Goal: Task Accomplishment & Management: Manage account settings

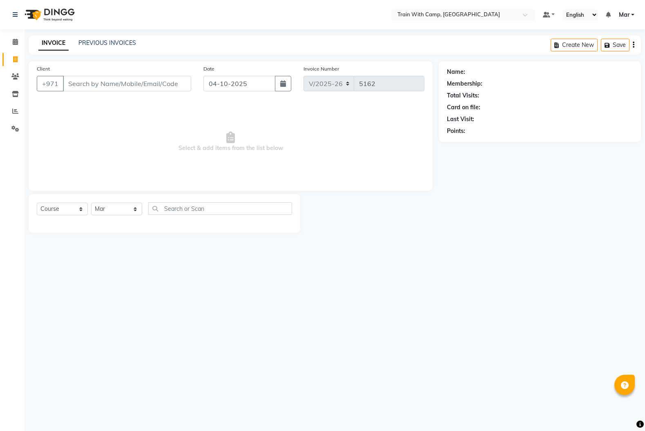
select select "910"
select select "service"
select select "14898"
select select "package"
click at [37, 203] on select "Select Course Product Membership Package Voucher Prepaid Gift Card" at bounding box center [62, 209] width 51 height 13
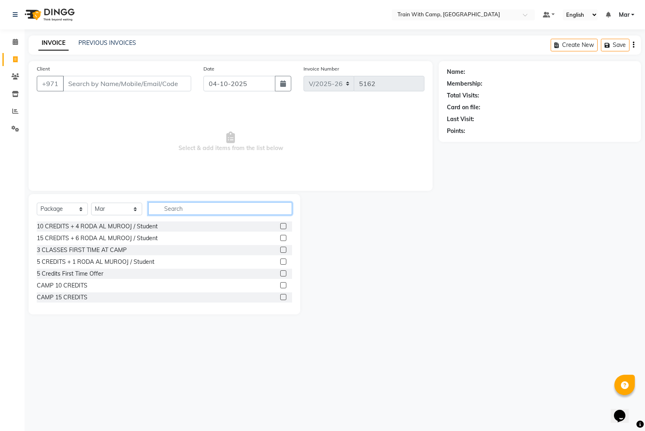
click at [176, 211] on input "text" at bounding box center [220, 208] width 144 height 13
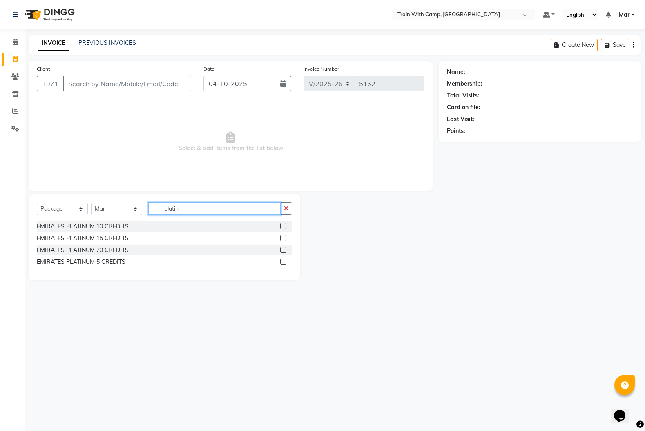
type input "platin"
click at [284, 226] on label at bounding box center [283, 226] width 6 height 6
click at [284, 226] on input "checkbox" at bounding box center [282, 226] width 5 height 5
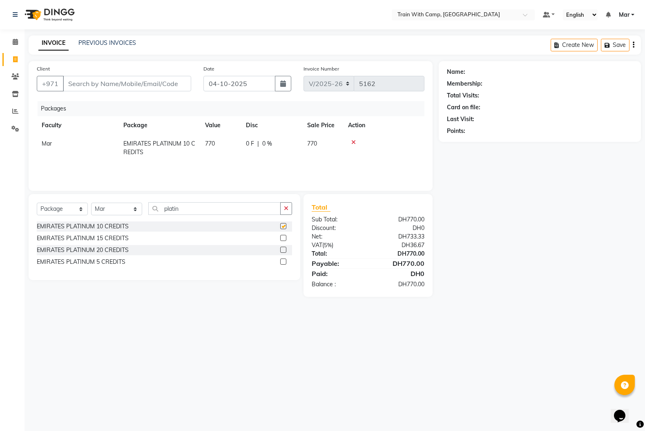
checkbox input "false"
click at [90, 88] on input "Client" at bounding box center [127, 84] width 128 height 16
paste input "20416"
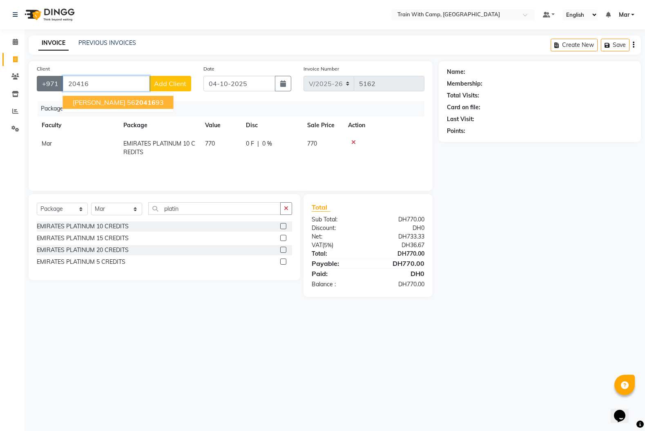
drag, startPoint x: 49, startPoint y: 82, endPoint x: 38, endPoint y: 82, distance: 10.6
click at [38, 82] on div "[PHONE_NUMBER] [PERSON_NAME] 56 20416 93 Add Client" at bounding box center [114, 84] width 154 height 16
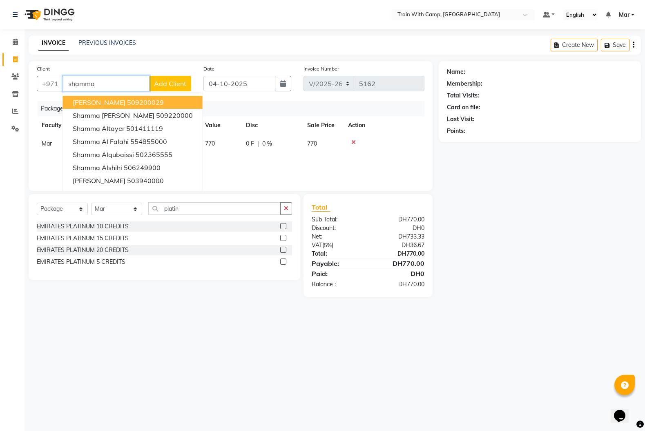
click at [110, 86] on input "shamma" at bounding box center [106, 84] width 87 height 16
drag, startPoint x: 130, startPoint y: 81, endPoint x: 67, endPoint y: 84, distance: 62.5
click at [63, 82] on input "shamma al" at bounding box center [106, 84] width 87 height 16
paste input "563599556"
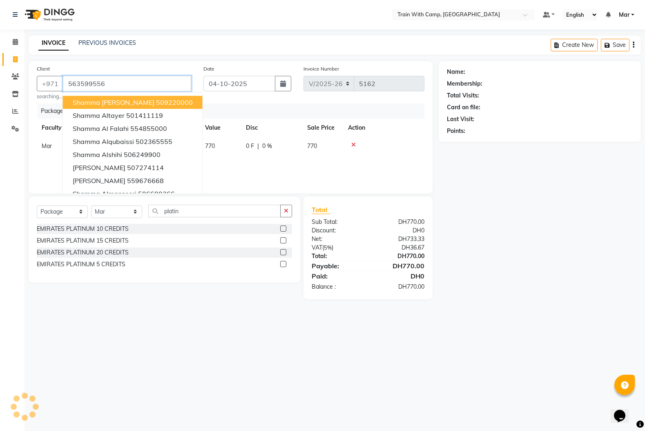
type input "563599556"
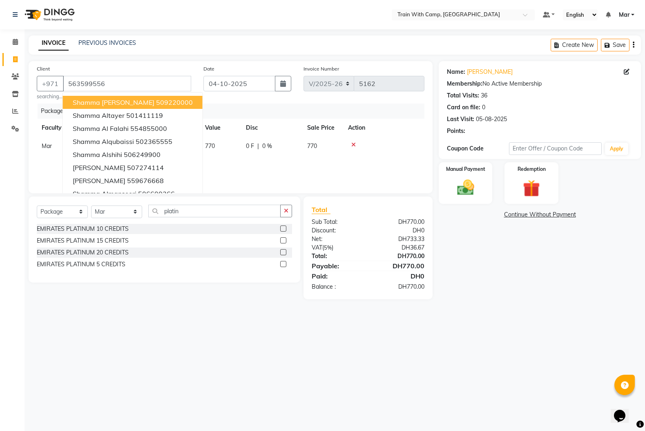
click at [256, 59] on main "INVOICE PREVIOUS INVOICES Create New Save Client [PHONE_NUMBER] Shamma [PERSON_…" at bounding box center [334, 174] width 620 height 276
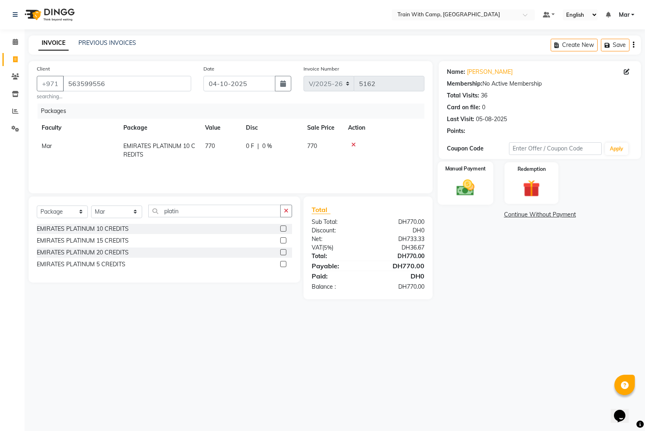
click at [466, 187] on img at bounding box center [465, 188] width 29 height 20
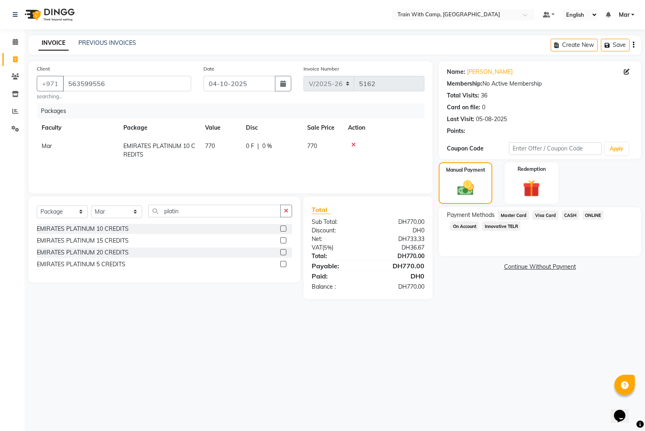
click at [539, 219] on span "Visa Card" at bounding box center [545, 215] width 26 height 9
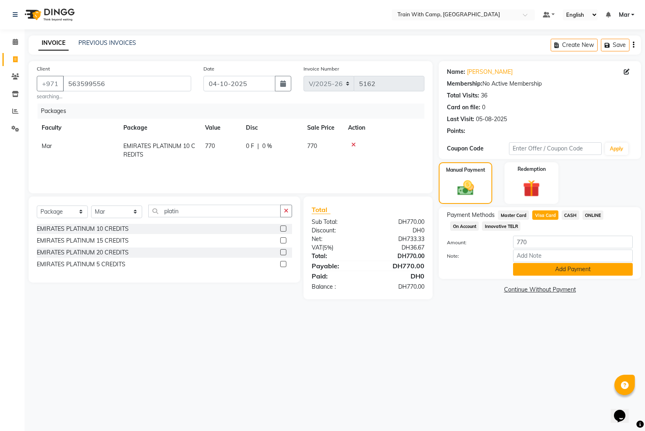
click at [542, 273] on button "Add Payment" at bounding box center [573, 269] width 120 height 13
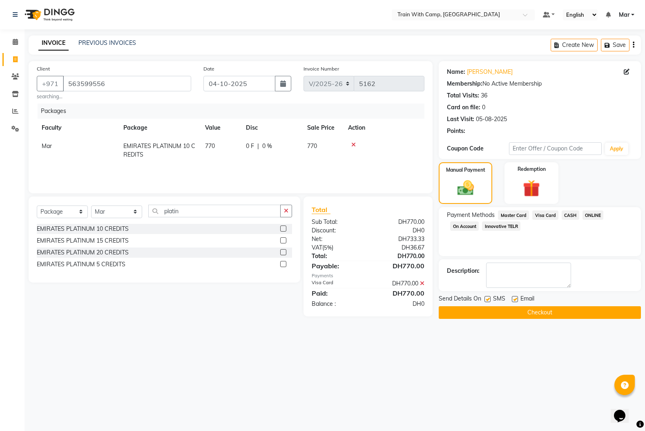
click at [514, 300] on label at bounding box center [514, 299] width 6 height 6
click at [514, 300] on input "checkbox" at bounding box center [513, 299] width 5 height 5
checkbox input "false"
click at [486, 301] on label at bounding box center [487, 299] width 6 height 6
click at [486, 301] on input "checkbox" at bounding box center [486, 299] width 5 height 5
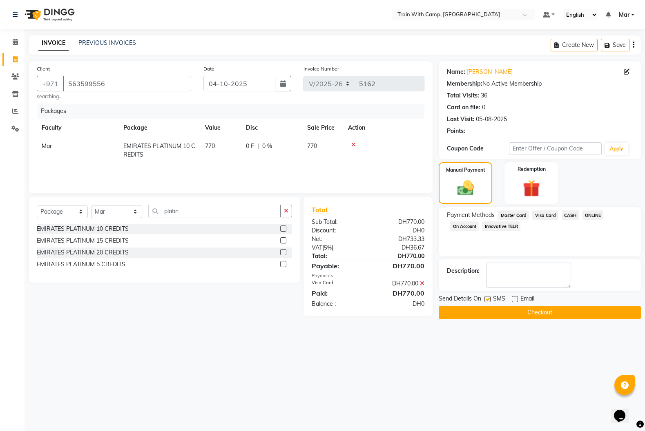
checkbox input "false"
click at [491, 312] on button "Checkout" at bounding box center [539, 313] width 202 height 13
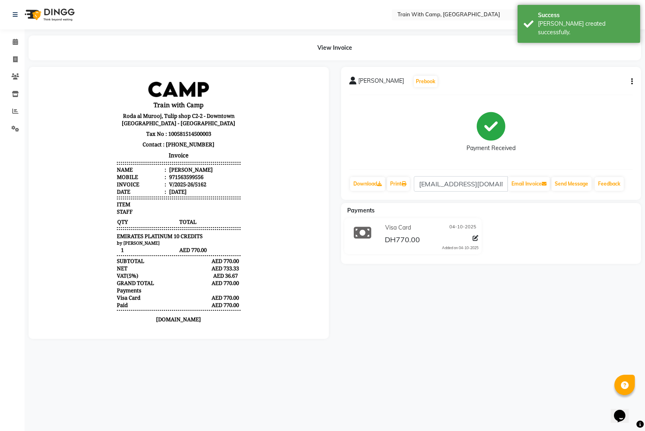
drag, startPoint x: 358, startPoint y: 80, endPoint x: 405, endPoint y: 84, distance: 47.1
click at [406, 84] on div "[PERSON_NAME] Prebook" at bounding box center [393, 81] width 89 height 13
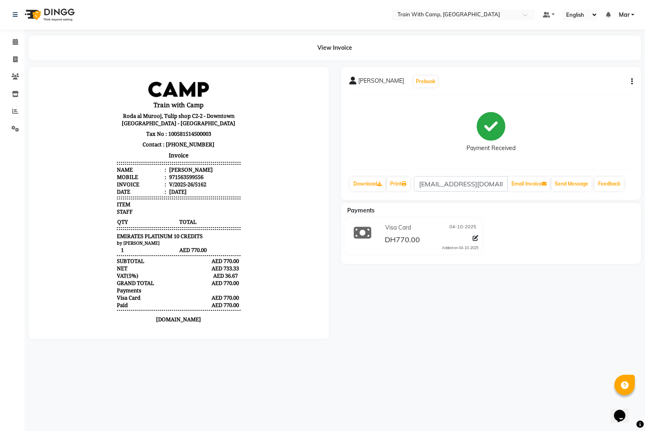
copy span "[PERSON_NAME]"
click at [20, 57] on span at bounding box center [15, 59] width 14 height 9
select select "service"
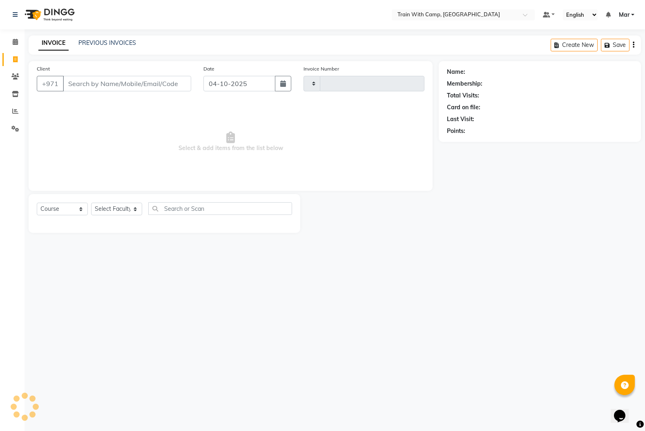
type input "5163"
select select "910"
type input "els"
select select "14898"
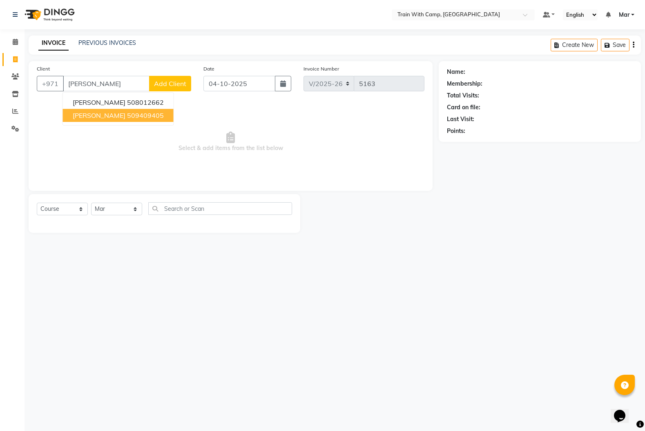
click at [80, 116] on span "[PERSON_NAME]" at bounding box center [99, 115] width 53 height 8
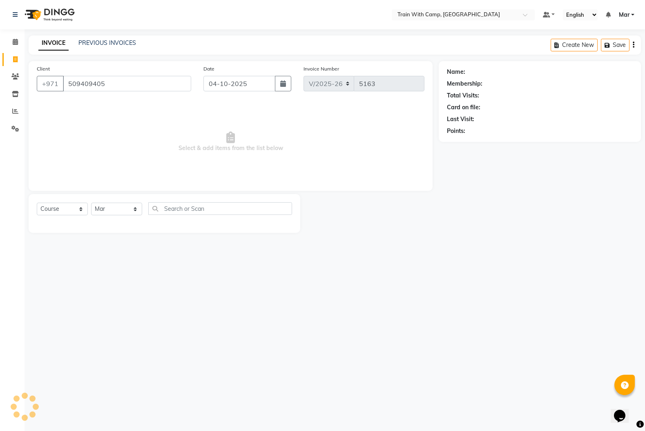
type input "509409405"
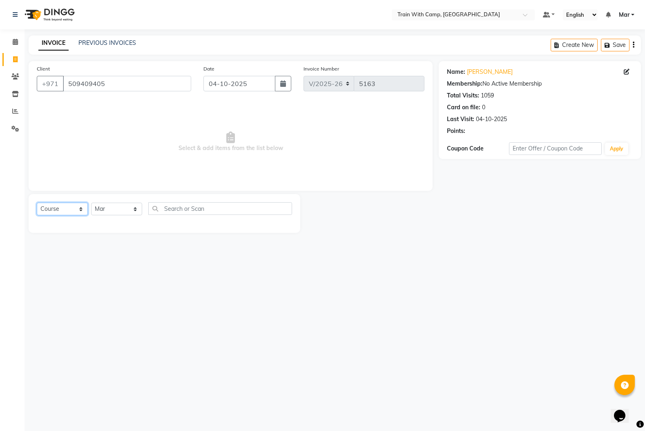
click at [55, 211] on select "Select Course Product Membership Package Voucher Prepaid Gift Card" at bounding box center [62, 209] width 51 height 13
select select "product"
click at [37, 203] on select "Select Course Product Membership Package Voucher Prepaid Gift Card" at bounding box center [62, 209] width 51 height 13
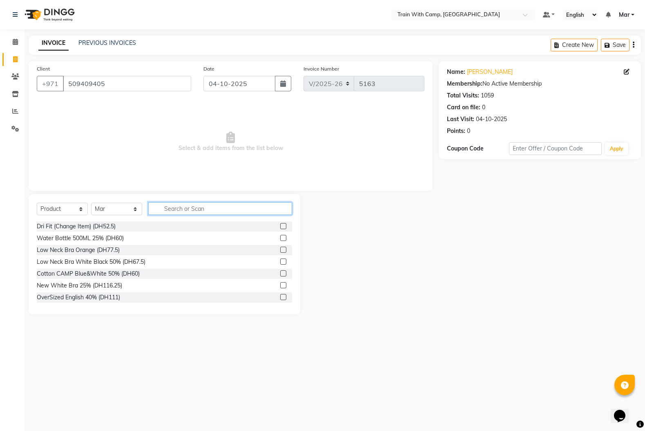
click at [186, 209] on input "text" at bounding box center [220, 208] width 144 height 13
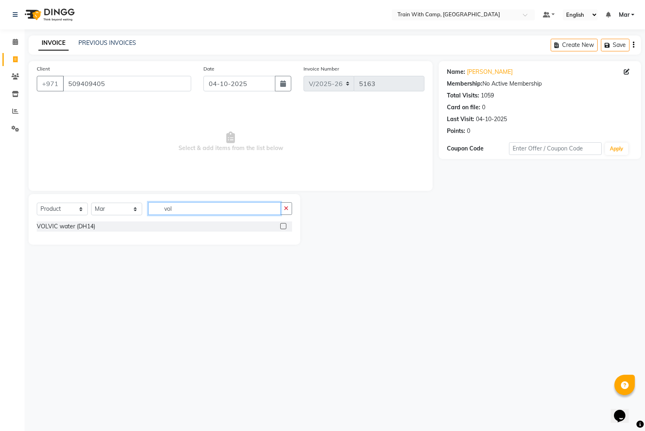
type input "vol"
click at [285, 227] on label at bounding box center [283, 226] width 6 height 6
click at [285, 227] on input "checkbox" at bounding box center [282, 226] width 5 height 5
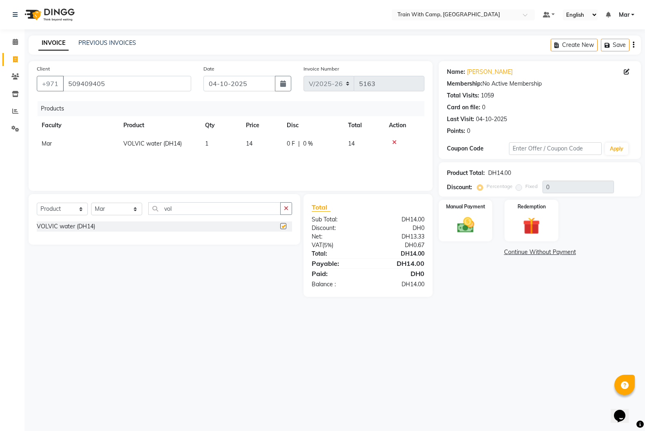
checkbox input "false"
click at [462, 224] on img at bounding box center [465, 225] width 29 height 20
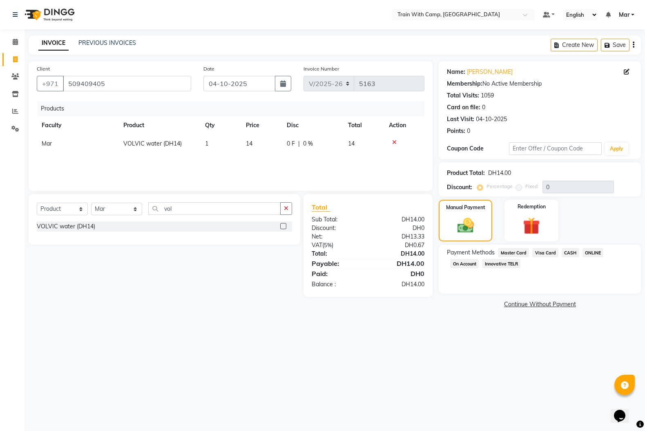
click at [516, 251] on span "Master Card" at bounding box center [513, 252] width 31 height 9
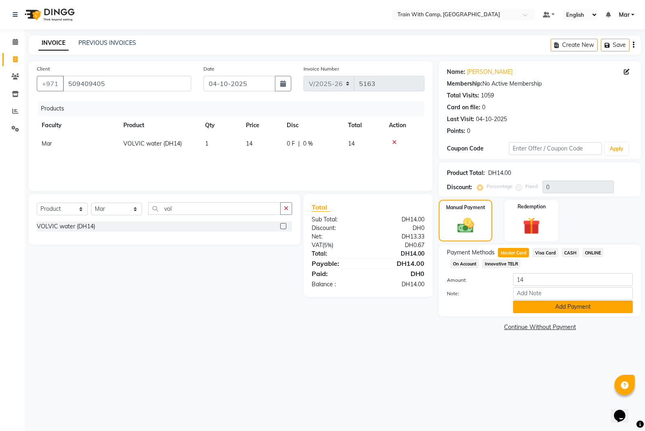
click at [542, 308] on button "Add Payment" at bounding box center [573, 307] width 120 height 13
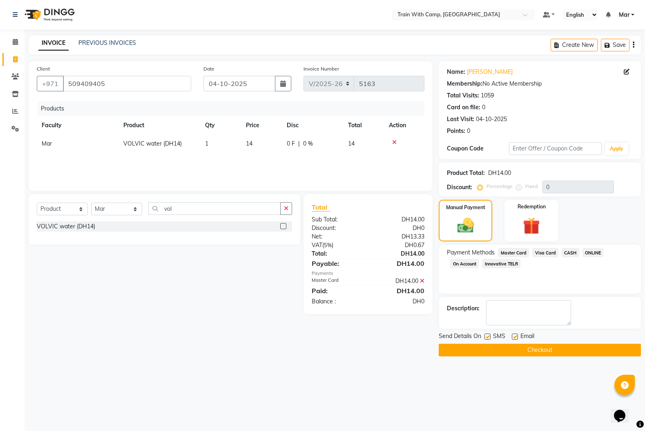
click at [513, 338] on label at bounding box center [514, 337] width 6 height 6
click at [513, 338] on input "checkbox" at bounding box center [513, 337] width 5 height 5
checkbox input "false"
click at [489, 339] on label at bounding box center [487, 337] width 6 height 6
click at [489, 339] on input "checkbox" at bounding box center [486, 337] width 5 height 5
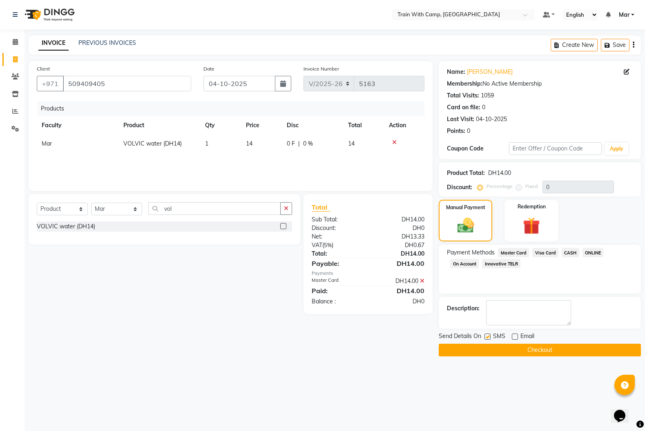
checkbox input "false"
click at [503, 355] on button "Checkout" at bounding box center [539, 350] width 202 height 13
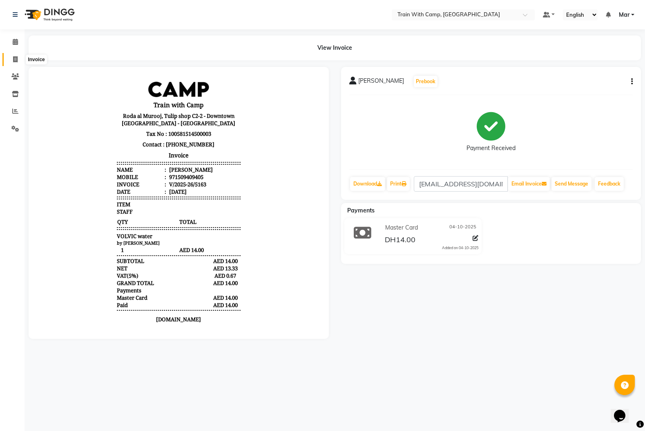
click at [21, 63] on li "Invoice" at bounding box center [12, 60] width 24 height 18
click at [21, 63] on span at bounding box center [15, 59] width 14 height 9
select select "service"
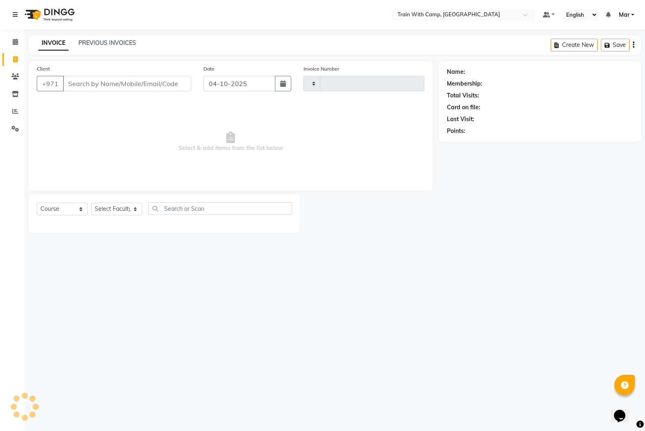
type input "5164"
select select "910"
select select "14898"
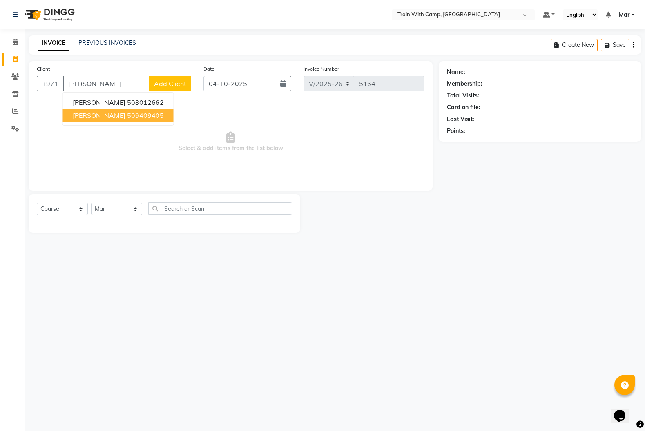
click at [97, 116] on span "[PERSON_NAME]" at bounding box center [99, 115] width 53 height 8
type input "509409405"
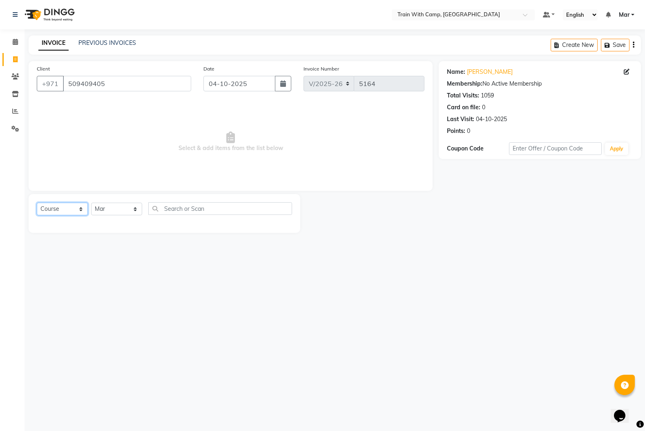
click at [70, 211] on select "Select Course Product Membership Package Voucher Prepaid Gift Card" at bounding box center [62, 209] width 51 height 13
select select "product"
click at [37, 203] on select "Select Course Product Membership Package Voucher Prepaid Gift Card" at bounding box center [62, 209] width 51 height 13
click at [185, 212] on input "text" at bounding box center [220, 208] width 144 height 13
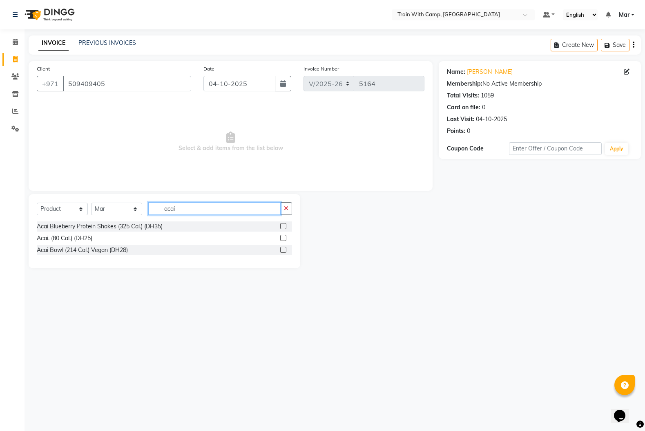
type input "acai"
click at [280, 227] on label at bounding box center [283, 226] width 6 height 6
click at [280, 227] on input "checkbox" at bounding box center [282, 226] width 5 height 5
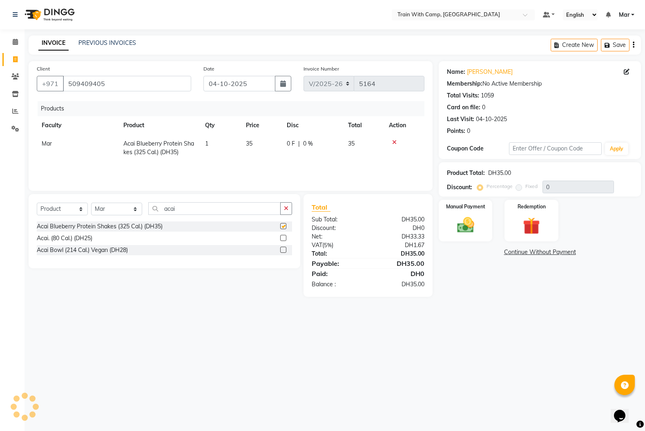
checkbox input "false"
click at [484, 226] on div "Manual Payment" at bounding box center [466, 220] width 56 height 43
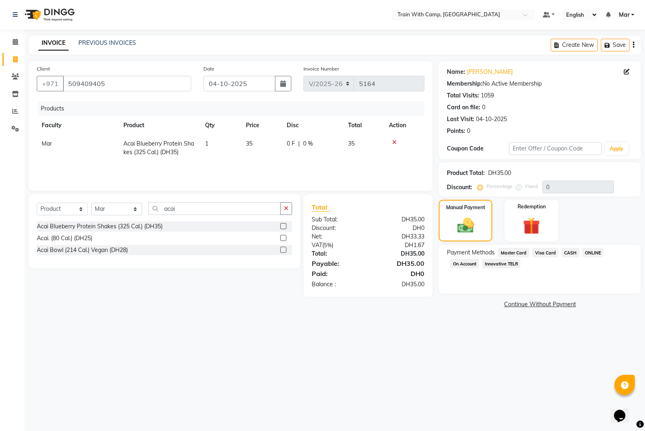
click at [547, 250] on span "Visa Card" at bounding box center [545, 252] width 26 height 9
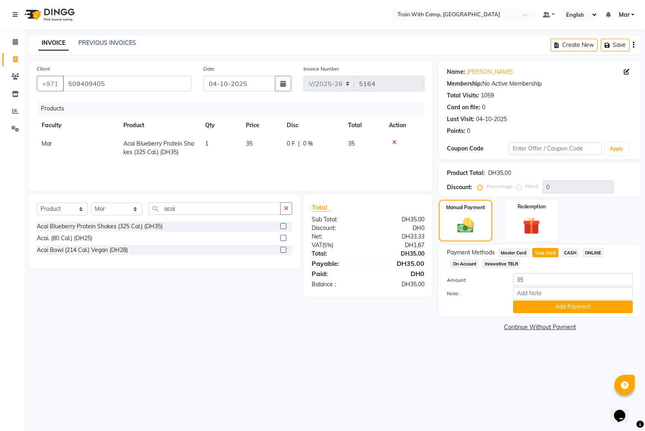
drag, startPoint x: 535, startPoint y: 306, endPoint x: 522, endPoint y: 331, distance: 28.7
click at [535, 306] on button "Add Payment" at bounding box center [573, 307] width 120 height 13
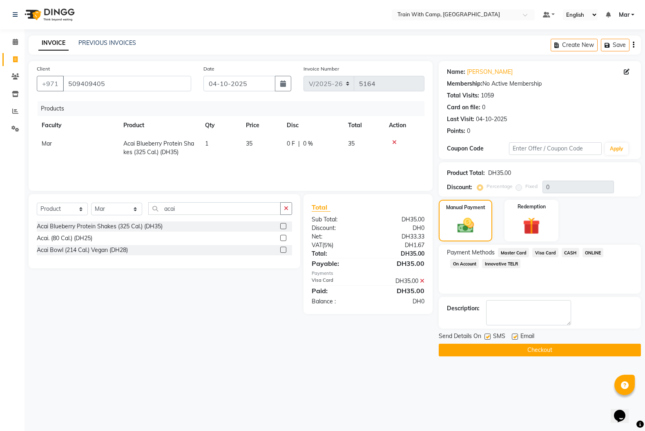
click at [516, 337] on label at bounding box center [514, 337] width 6 height 6
click at [516, 337] on input "checkbox" at bounding box center [513, 337] width 5 height 5
checkbox input "false"
drag, startPoint x: 488, startPoint y: 338, endPoint x: 492, endPoint y: 343, distance: 7.0
click at [489, 338] on label at bounding box center [487, 337] width 6 height 6
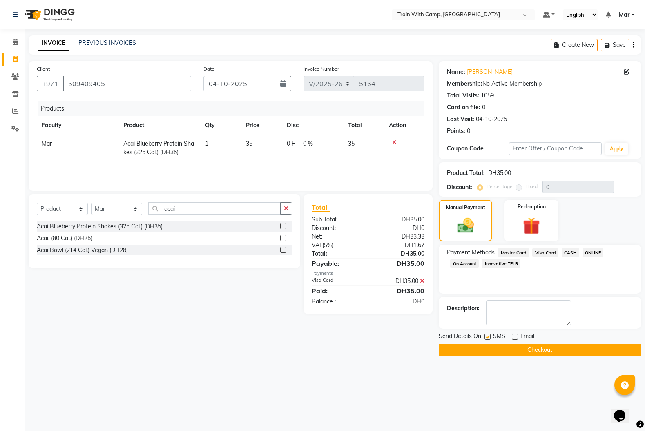
click at [489, 338] on input "checkbox" at bounding box center [486, 337] width 5 height 5
checkbox input "false"
click at [499, 351] on button "Checkout" at bounding box center [539, 350] width 202 height 13
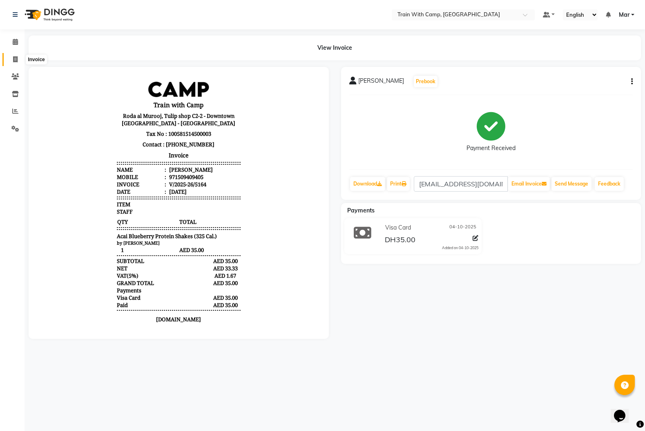
click at [20, 58] on span at bounding box center [15, 59] width 14 height 9
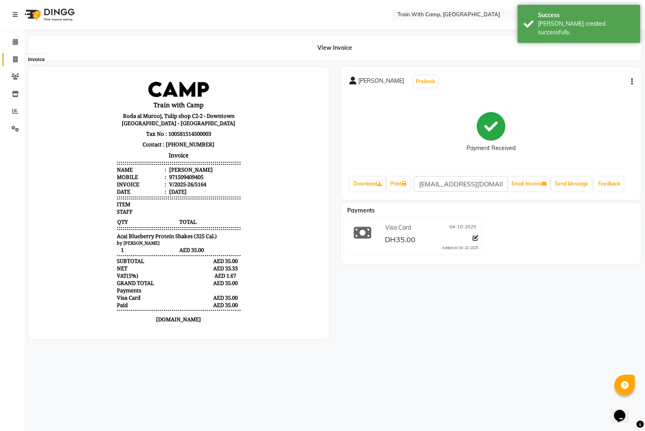
select select "service"
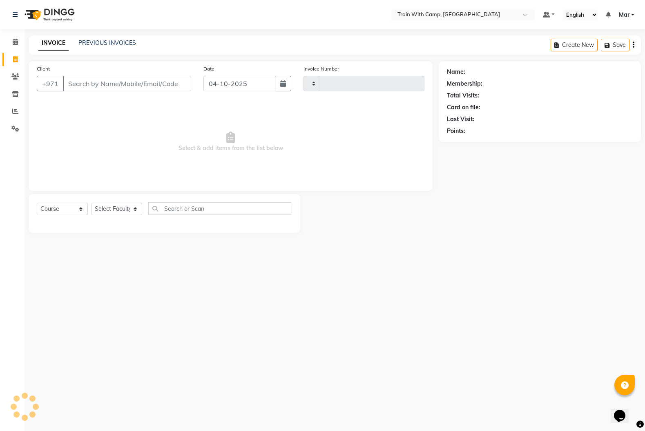
type input "5165"
select select "910"
type input "els"
select select "14898"
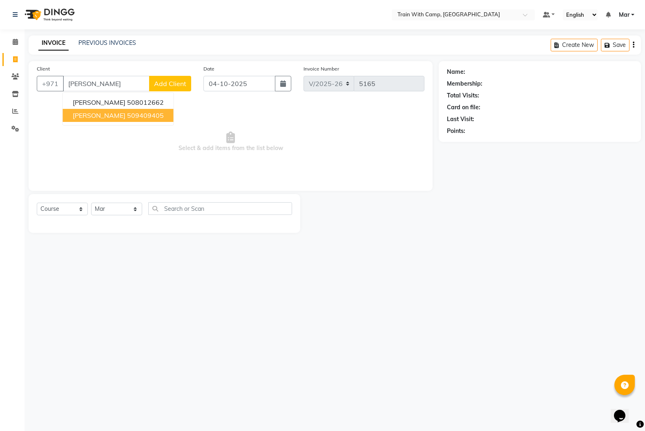
click at [93, 112] on span "[PERSON_NAME]" at bounding box center [99, 115] width 53 height 8
type input "509409405"
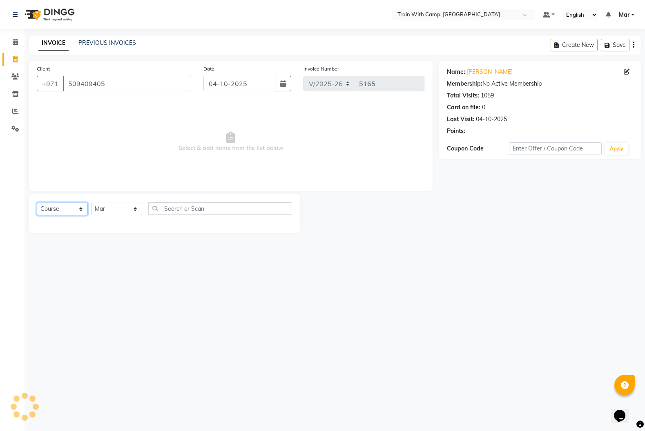
click at [72, 210] on select "Select Course Product Membership Package Voucher Prepaid Gift Card" at bounding box center [62, 209] width 51 height 13
select select "product"
click at [37, 203] on select "Select Course Product Membership Package Voucher Prepaid Gift Card" at bounding box center [62, 209] width 51 height 13
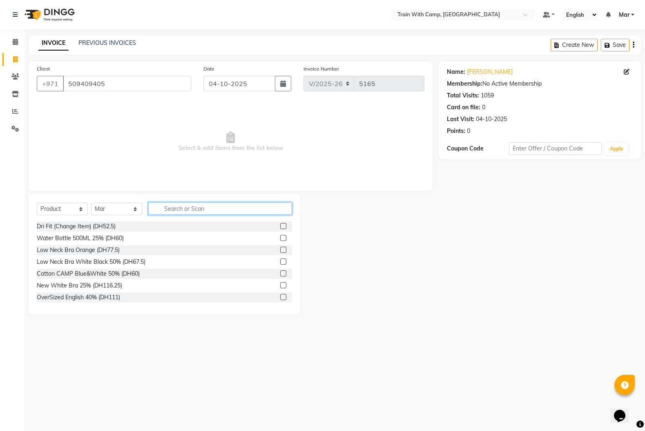
click at [177, 211] on input "text" at bounding box center [220, 208] width 144 height 13
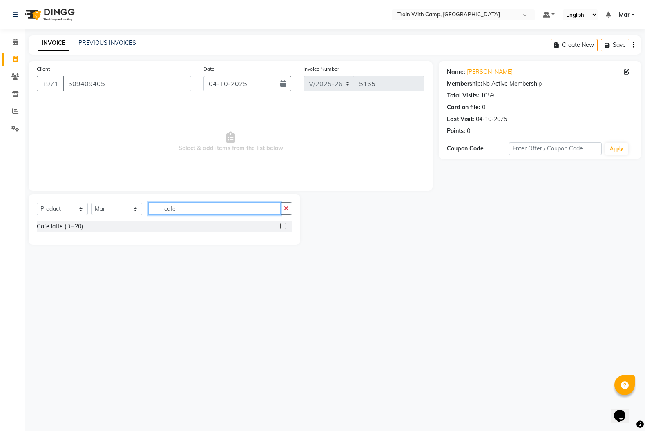
type input "cafe"
click at [284, 226] on label at bounding box center [283, 226] width 6 height 6
click at [284, 226] on input "checkbox" at bounding box center [282, 226] width 5 height 5
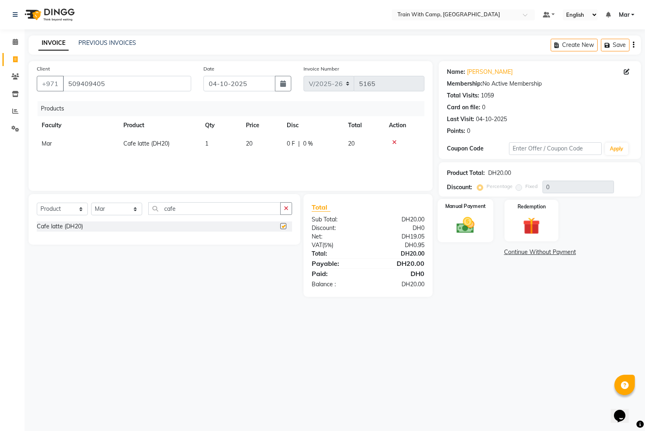
checkbox input "false"
click at [454, 232] on img at bounding box center [465, 225] width 29 height 20
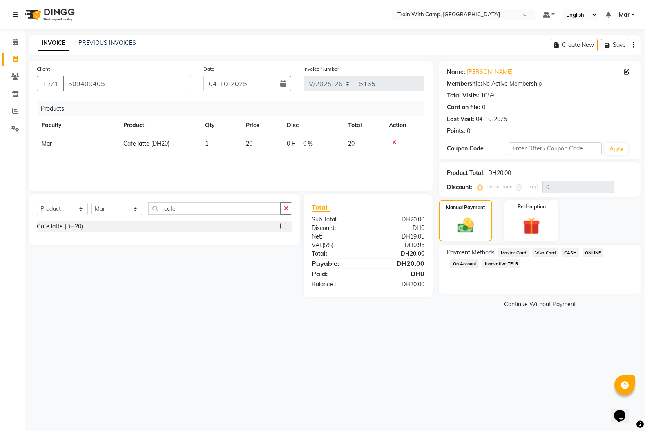
click at [544, 251] on span "Visa Card" at bounding box center [545, 252] width 26 height 9
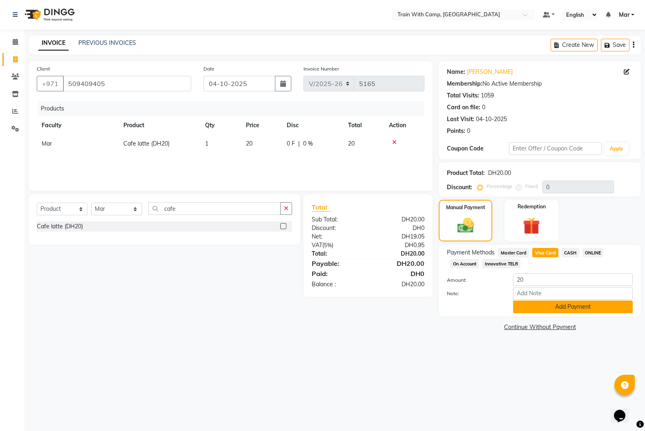
click at [558, 309] on button "Add Payment" at bounding box center [573, 307] width 120 height 13
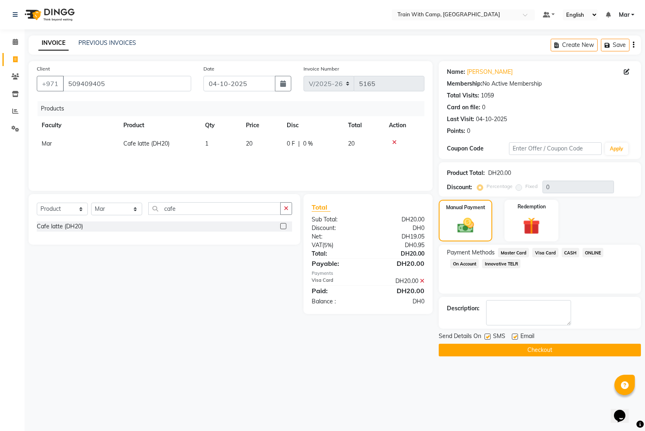
click at [514, 338] on label at bounding box center [514, 337] width 6 height 6
click at [514, 338] on input "checkbox" at bounding box center [513, 337] width 5 height 5
checkbox input "false"
click at [491, 338] on div "SMS" at bounding box center [497, 337] width 27 height 10
drag, startPoint x: 489, startPoint y: 339, endPoint x: 491, endPoint y: 343, distance: 4.6
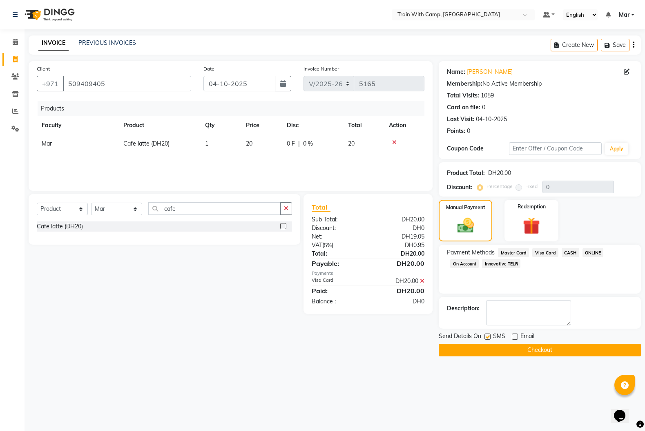
click at [490, 340] on div "SMS" at bounding box center [497, 337] width 27 height 10
click at [492, 348] on button "Checkout" at bounding box center [539, 350] width 202 height 13
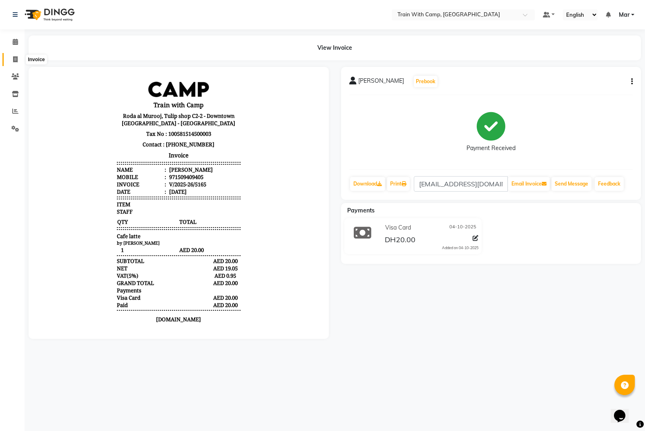
click at [20, 61] on span at bounding box center [15, 59] width 14 height 9
select select "service"
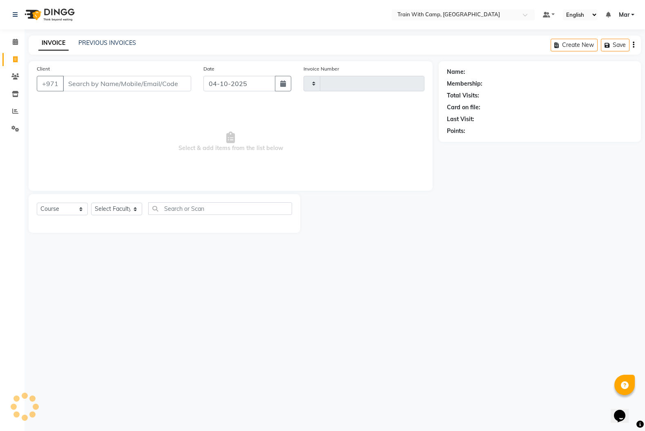
type input "5166"
select select "910"
select select "14898"
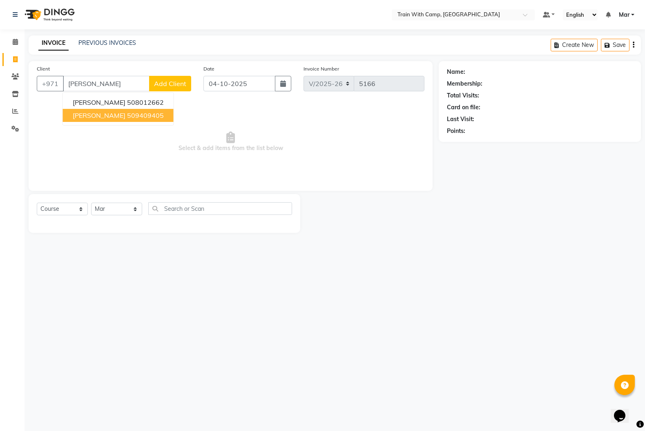
drag, startPoint x: 102, startPoint y: 118, endPoint x: 98, endPoint y: 117, distance: 4.9
click at [102, 118] on span "[PERSON_NAME]" at bounding box center [99, 115] width 53 height 8
type input "509409405"
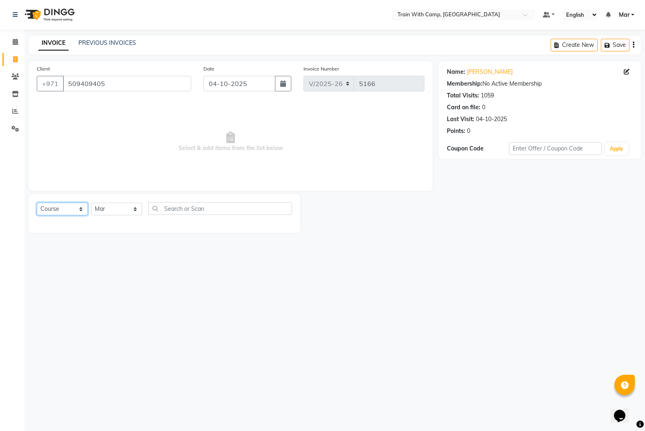
click at [73, 211] on select "Select Course Product Membership Package Voucher Prepaid Gift Card" at bounding box center [62, 209] width 51 height 13
select select "product"
click at [37, 203] on select "Select Course Product Membership Package Voucher Prepaid Gift Card" at bounding box center [62, 209] width 51 height 13
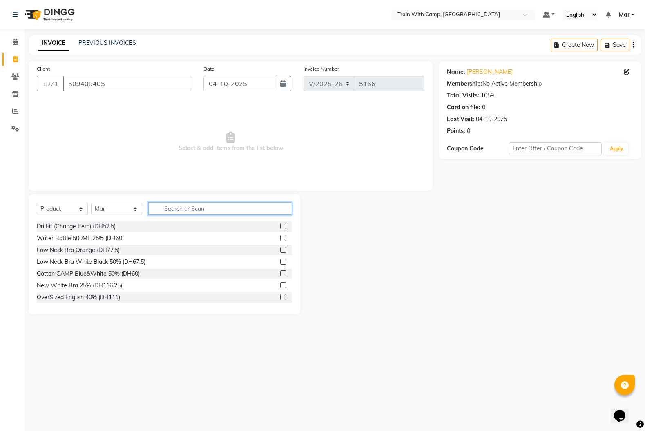
click at [169, 208] on input "text" at bounding box center [220, 208] width 144 height 13
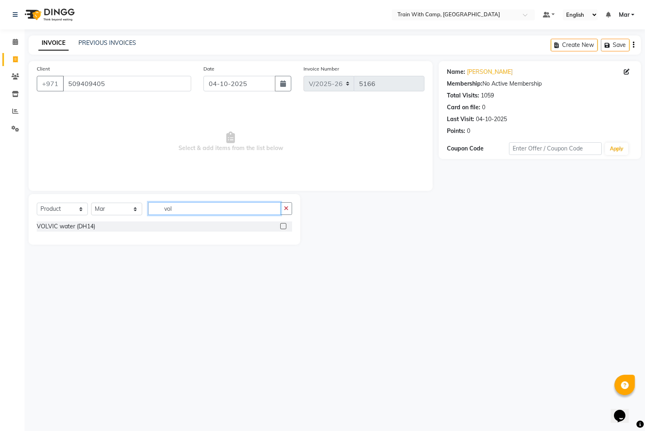
type input "vol"
click at [281, 227] on label at bounding box center [283, 226] width 6 height 6
click at [281, 227] on input "checkbox" at bounding box center [282, 226] width 5 height 5
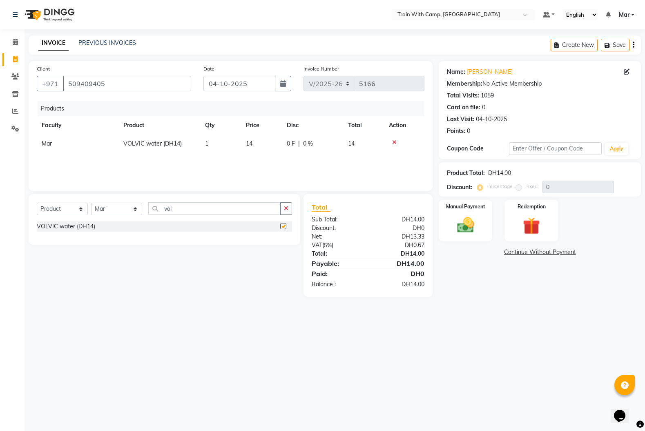
checkbox input "false"
click at [466, 218] on img at bounding box center [465, 225] width 29 height 20
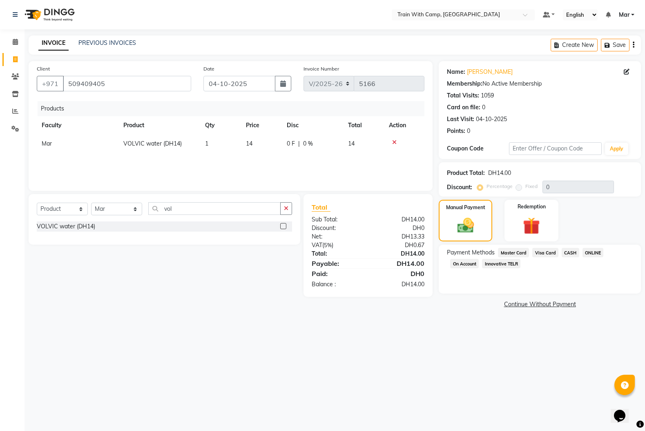
click at [548, 253] on span "Visa Card" at bounding box center [545, 252] width 26 height 9
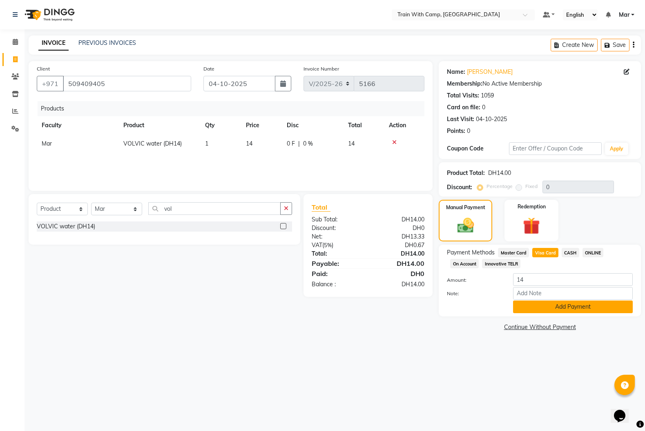
click at [559, 306] on button "Add Payment" at bounding box center [573, 307] width 120 height 13
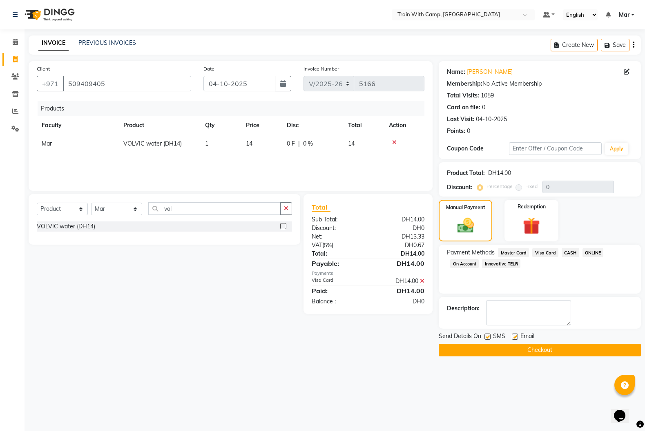
click at [516, 337] on label at bounding box center [514, 337] width 6 height 6
click at [516, 337] on input "checkbox" at bounding box center [513, 337] width 5 height 5
checkbox input "false"
drag, startPoint x: 485, startPoint y: 337, endPoint x: 496, endPoint y: 346, distance: 14.2
click at [488, 338] on label at bounding box center [487, 337] width 6 height 6
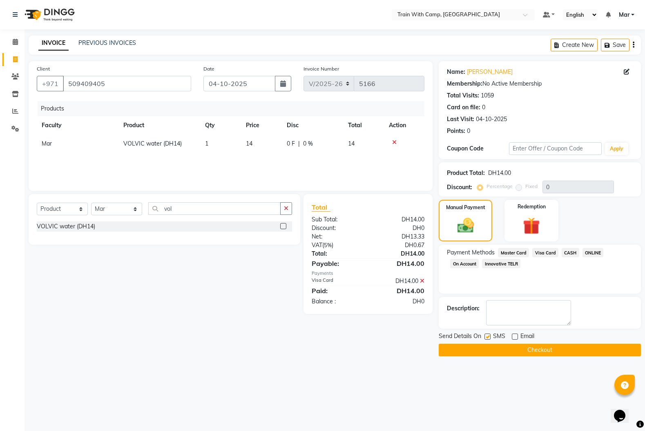
click at [488, 338] on input "checkbox" at bounding box center [486, 337] width 5 height 5
checkbox input "false"
click at [501, 350] on button "Checkout" at bounding box center [539, 350] width 202 height 13
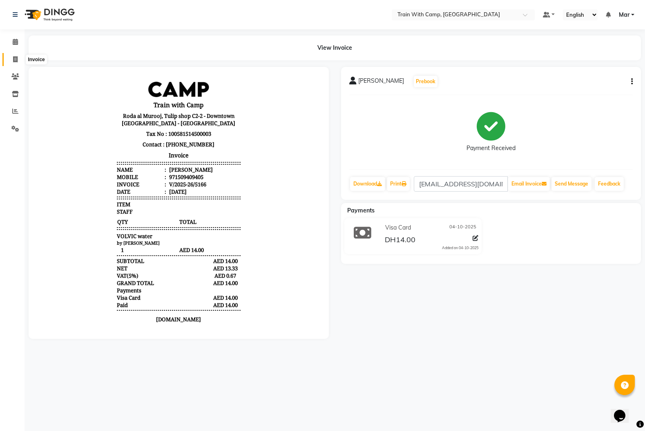
click at [20, 60] on span at bounding box center [15, 59] width 14 height 9
select select "910"
select select "service"
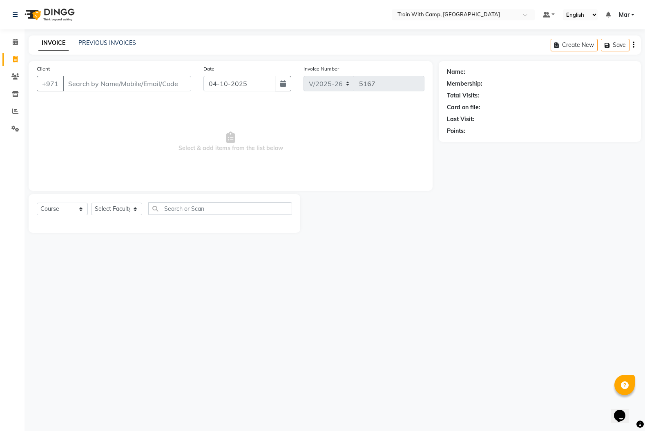
select select "14898"
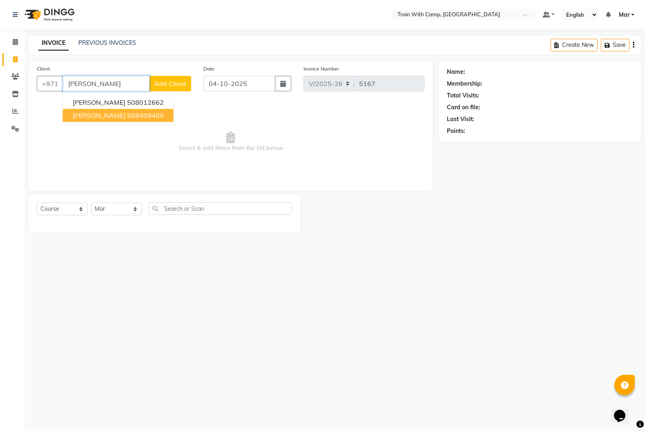
click at [93, 117] on span "[PERSON_NAME]" at bounding box center [99, 115] width 53 height 8
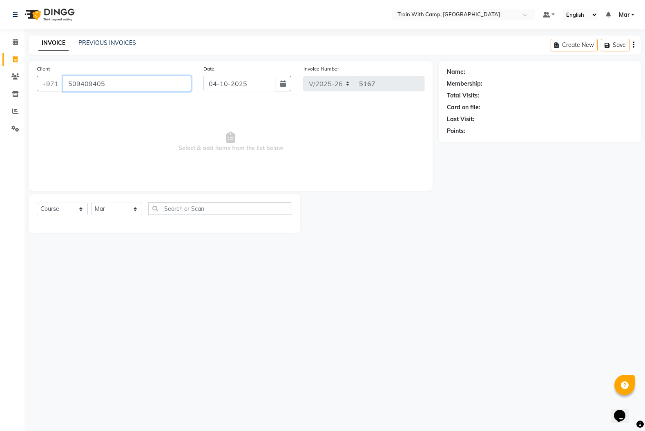
type input "509409405"
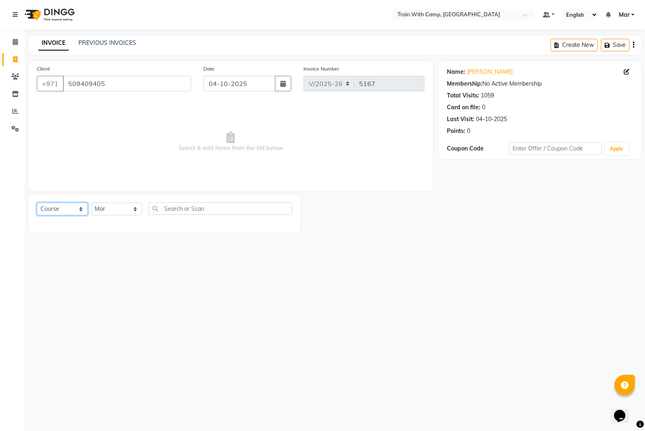
click at [75, 207] on select "Select Course Product Membership Package Voucher Prepaid Gift Card" at bounding box center [62, 209] width 51 height 13
select select "product"
click at [37, 203] on select "Select Course Product Membership Package Voucher Prepaid Gift Card" at bounding box center [62, 209] width 51 height 13
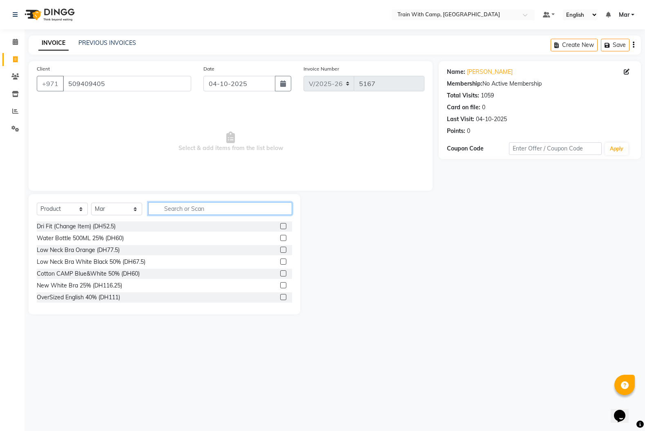
click at [186, 209] on input "text" at bounding box center [220, 208] width 144 height 13
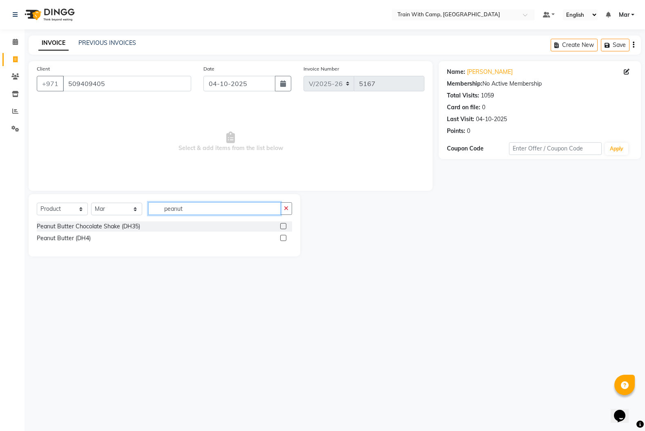
type input "peanut"
click at [285, 228] on label at bounding box center [283, 226] width 6 height 6
click at [285, 228] on input "checkbox" at bounding box center [282, 226] width 5 height 5
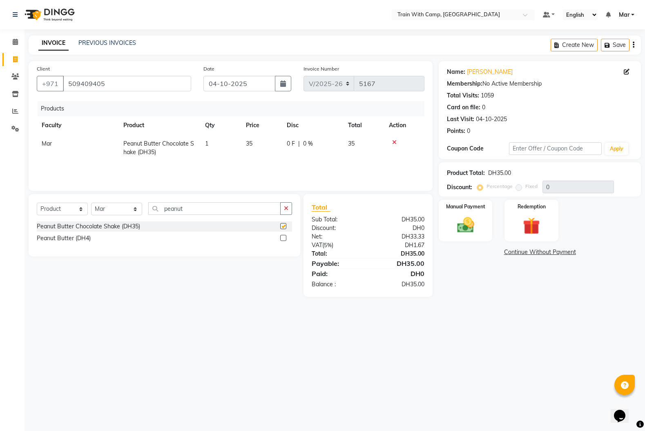
checkbox input "false"
drag, startPoint x: 186, startPoint y: 209, endPoint x: 120, endPoint y: 207, distance: 65.7
click at [120, 207] on div "Select Course Product Membership Package Voucher Prepaid Gift Card Select Facul…" at bounding box center [164, 211] width 255 height 19
type input "go ve"
drag, startPoint x: 120, startPoint y: 207, endPoint x: 284, endPoint y: 227, distance: 164.9
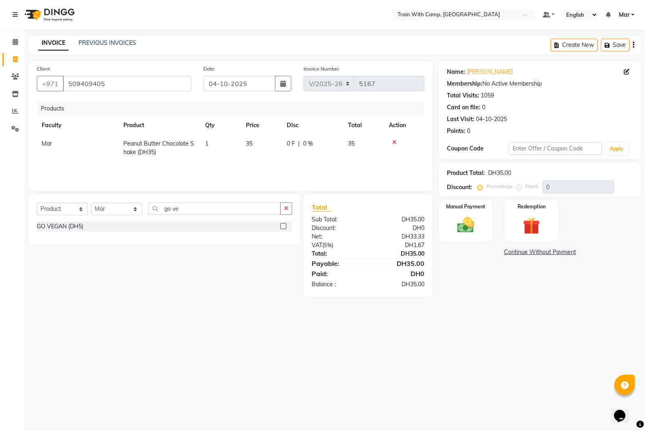
click at [284, 227] on label at bounding box center [283, 226] width 6 height 6
click at [284, 227] on input "checkbox" at bounding box center [282, 226] width 5 height 5
checkbox input "false"
click at [459, 225] on img at bounding box center [465, 226] width 28 height 20
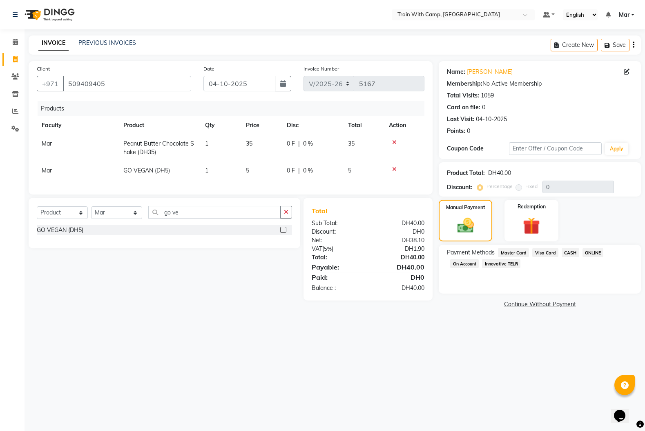
click at [547, 253] on span "Visa Card" at bounding box center [545, 252] width 26 height 9
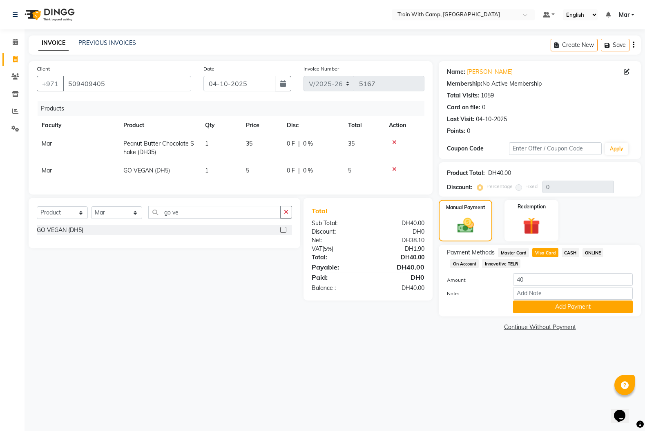
click at [567, 305] on button "Add Payment" at bounding box center [573, 307] width 120 height 13
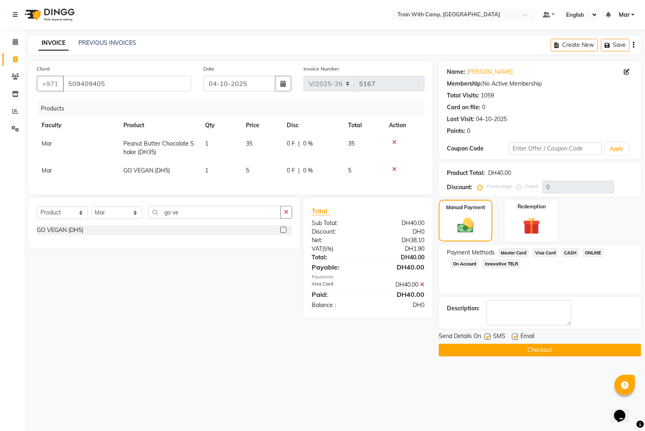
click at [517, 337] on label at bounding box center [514, 337] width 6 height 6
click at [517, 337] on input "checkbox" at bounding box center [513, 337] width 5 height 5
checkbox input "false"
drag, startPoint x: 284, startPoint y: 227, endPoint x: 487, endPoint y: 336, distance: 230.1
click at [487, 336] on label at bounding box center [487, 337] width 6 height 6
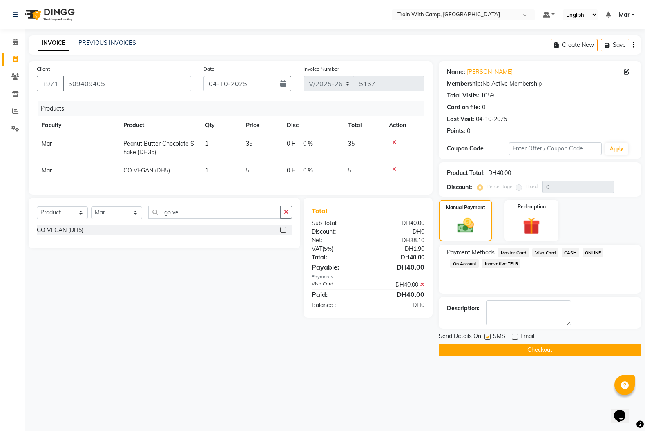
click at [487, 336] on input "checkbox" at bounding box center [486, 337] width 5 height 5
checkbox input "false"
click at [498, 351] on button "Checkout" at bounding box center [539, 350] width 202 height 13
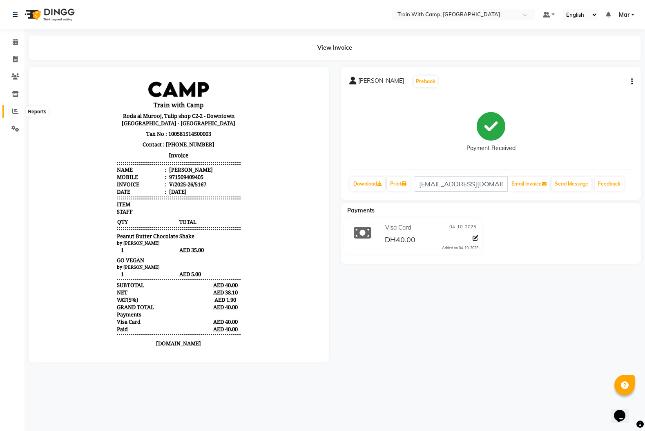
click at [16, 115] on span at bounding box center [15, 111] width 14 height 9
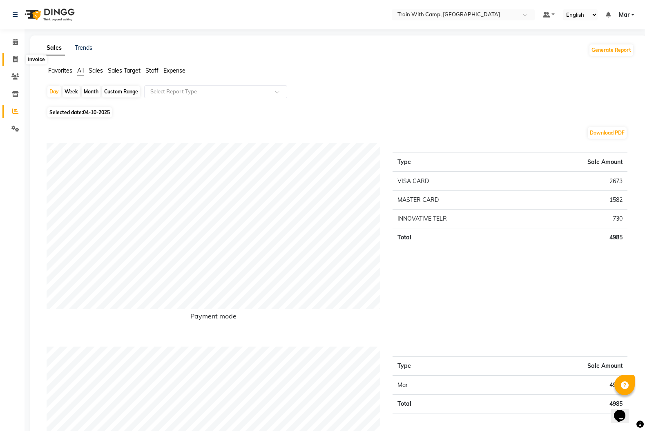
click at [17, 60] on icon at bounding box center [15, 59] width 4 height 6
select select "service"
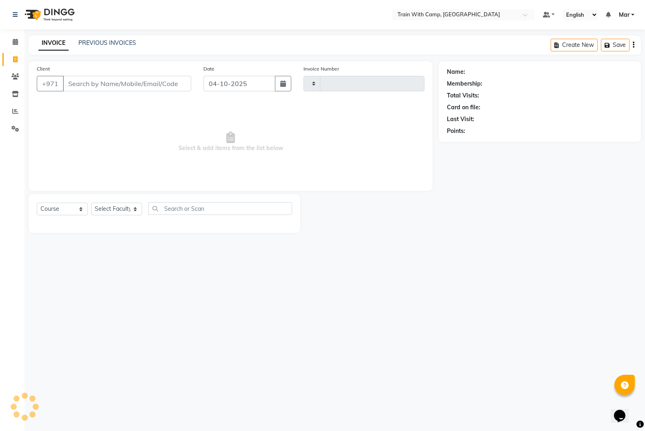
type input "5168"
select select "910"
type input "544445671"
select select "14898"
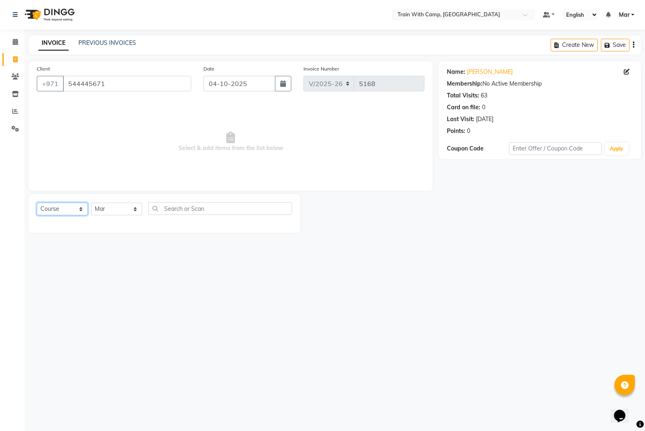
click at [58, 215] on select "Select Course Product Membership Package Voucher Prepaid Gift Card" at bounding box center [62, 209] width 51 height 13
select select "package"
click at [37, 203] on select "Select Course Product Membership Package Voucher Prepaid Gift Card" at bounding box center [62, 209] width 51 height 13
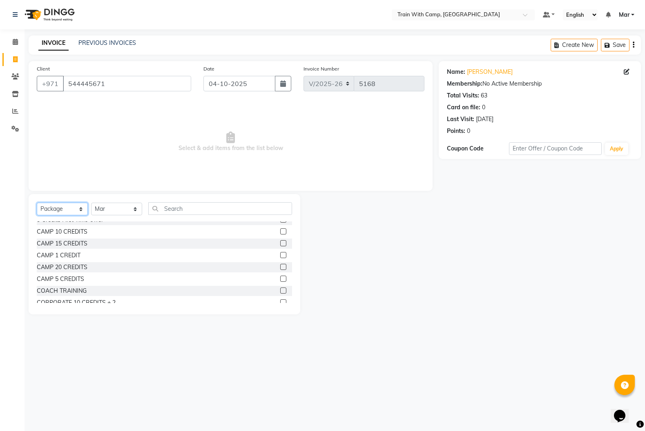
scroll to position [56, 0]
click at [282, 254] on label at bounding box center [283, 253] width 6 height 6
click at [282, 254] on input "checkbox" at bounding box center [282, 253] width 5 height 5
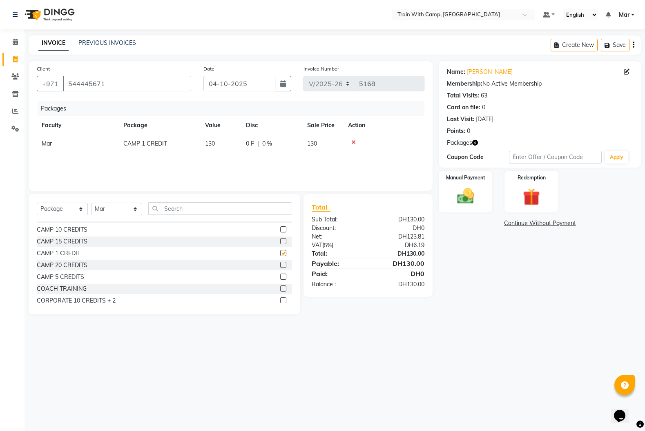
checkbox input "false"
click at [494, 206] on div "Manual Payment Redemption" at bounding box center [539, 192] width 214 height 42
click at [485, 204] on div "Manual Payment" at bounding box center [466, 191] width 56 height 43
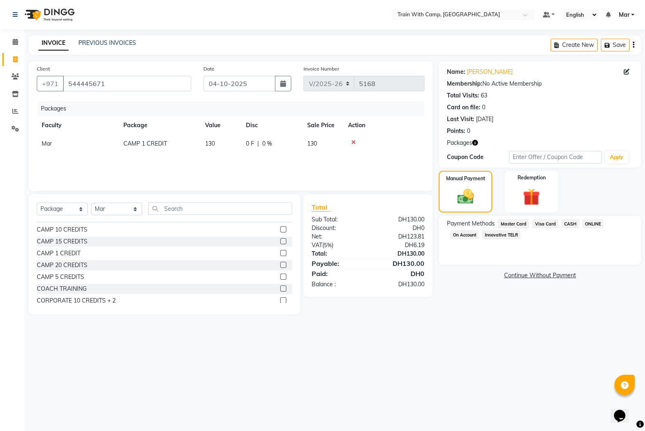
click at [502, 235] on span "Innovative TELR" at bounding box center [501, 234] width 38 height 9
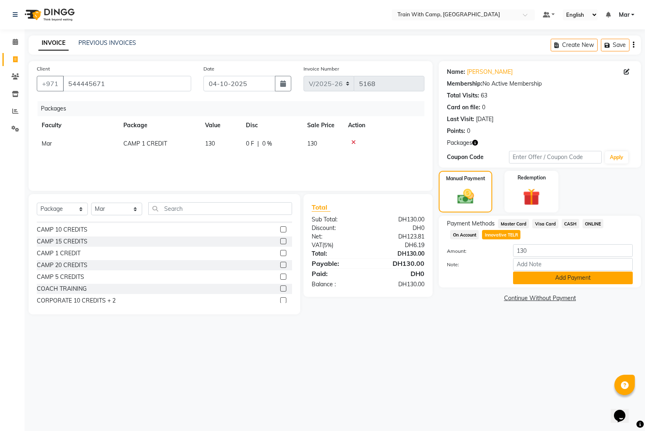
click at [525, 283] on button "Add Payment" at bounding box center [573, 278] width 120 height 13
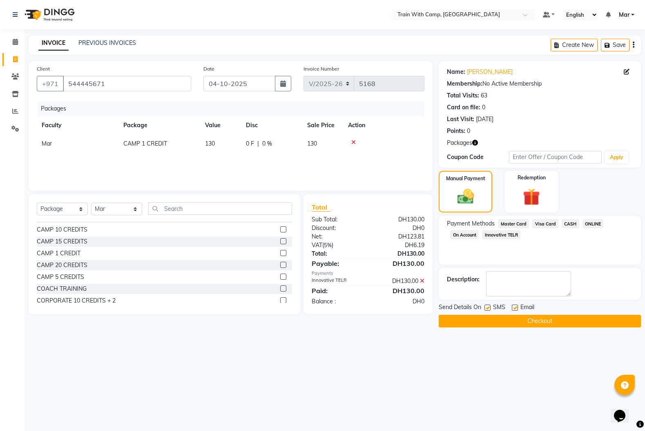
drag, startPoint x: 513, startPoint y: 309, endPoint x: 489, endPoint y: 309, distance: 24.1
click at [512, 309] on label at bounding box center [514, 308] width 6 height 6
click at [512, 309] on input "checkbox" at bounding box center [513, 308] width 5 height 5
checkbox input "false"
click at [486, 309] on label at bounding box center [487, 308] width 6 height 6
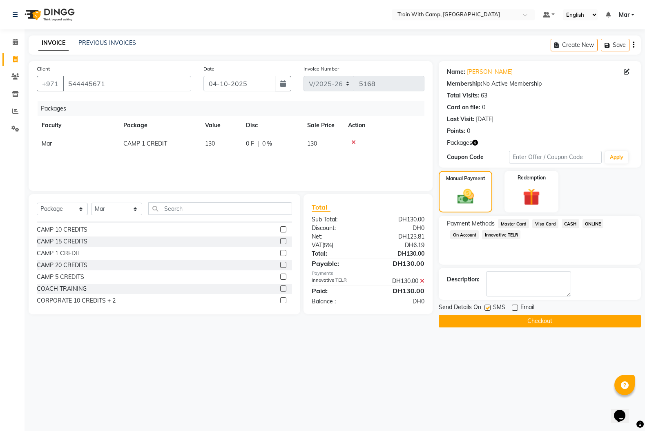
click at [486, 309] on input "checkbox" at bounding box center [486, 308] width 5 height 5
checkbox input "false"
click at [551, 319] on button "Checkout" at bounding box center [539, 321] width 202 height 13
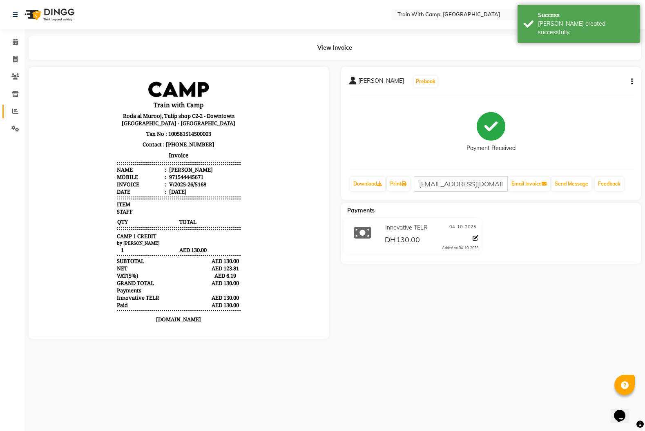
click at [16, 112] on icon at bounding box center [15, 111] width 6 height 6
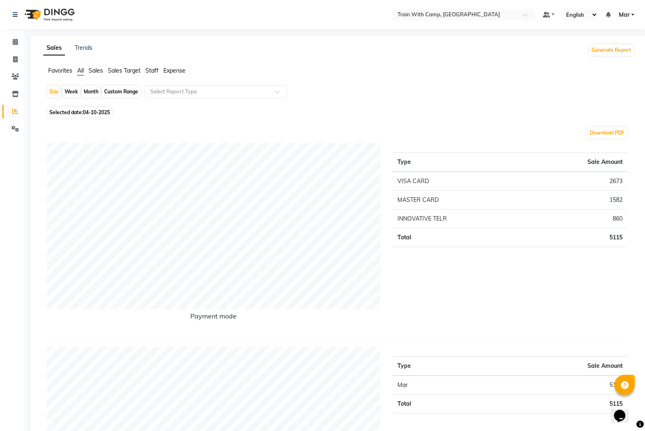
click at [23, 64] on li "Invoice" at bounding box center [12, 60] width 24 height 18
click at [20, 62] on span at bounding box center [15, 59] width 14 height 9
select select "910"
select select "service"
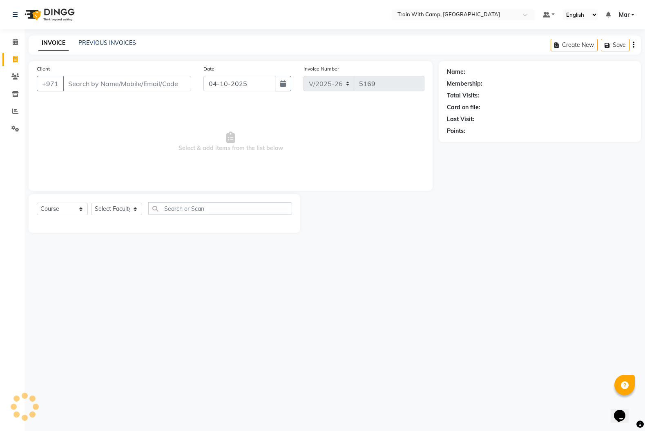
type input "552563083"
select select "14898"
type input "552563083"
click at [164, 87] on span "Add Client" at bounding box center [170, 84] width 32 height 8
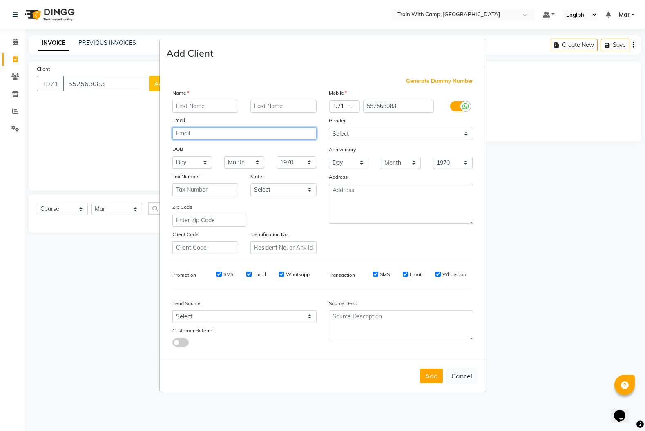
click at [204, 135] on input "email" at bounding box center [244, 133] width 144 height 13
paste input "[PERSON_NAME][EMAIL_ADDRESS][DOMAIN_NAME]"
type input "[PERSON_NAME][EMAIL_ADDRESS][DOMAIN_NAME]"
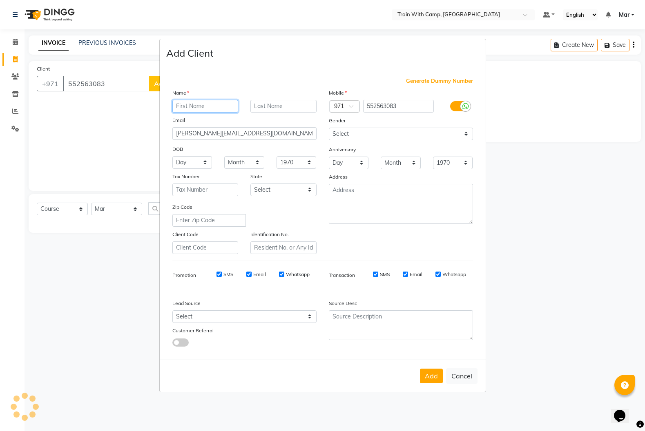
click at [182, 107] on input "text" at bounding box center [205, 106] width 66 height 13
type input "[PERSON_NAME]"
click at [268, 109] on input "text" at bounding box center [283, 106] width 66 height 13
paste input "Chulani"
type input "Chulani"
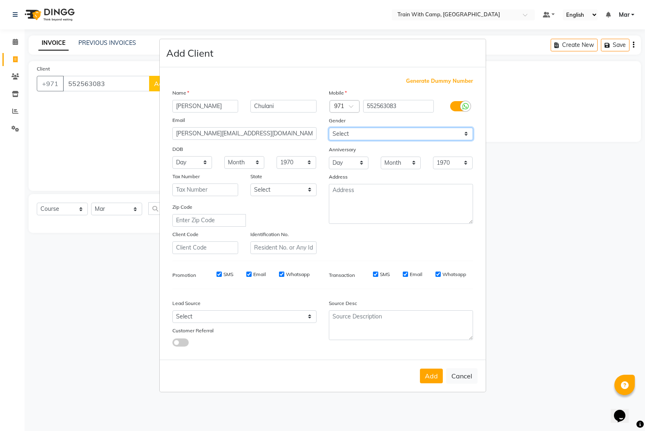
click at [387, 138] on select "Select [DEMOGRAPHIC_DATA] [DEMOGRAPHIC_DATA] Other Prefer Not To Say" at bounding box center [401, 134] width 144 height 13
select select "[DEMOGRAPHIC_DATA]"
click at [329, 128] on select "Select [DEMOGRAPHIC_DATA] [DEMOGRAPHIC_DATA] Other Prefer Not To Say" at bounding box center [401, 134] width 144 height 13
click at [424, 379] on button "Add" at bounding box center [431, 376] width 23 height 15
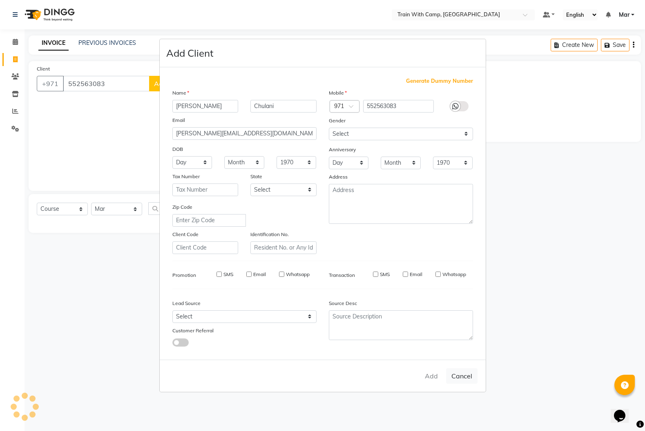
select select
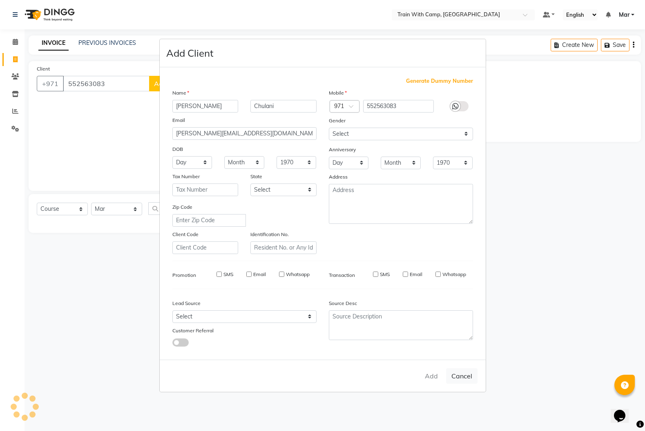
select select
checkbox input "false"
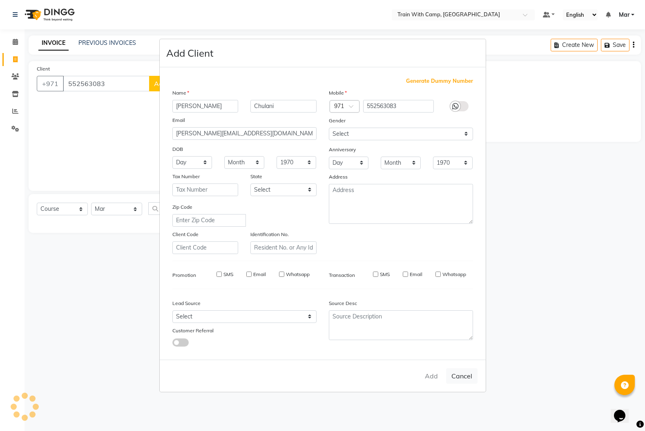
checkbox input "false"
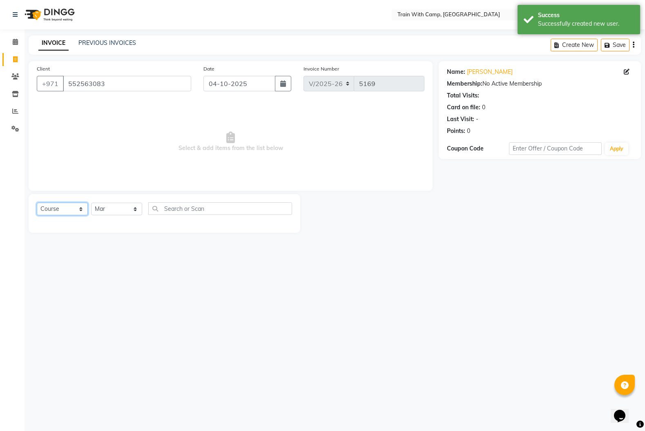
click at [62, 209] on select "Select Course Product Membership Package Voucher Prepaid Gift Card" at bounding box center [62, 209] width 51 height 13
select select "package"
click at [37, 203] on select "Select Course Product Membership Package Voucher Prepaid Gift Card" at bounding box center [62, 209] width 51 height 13
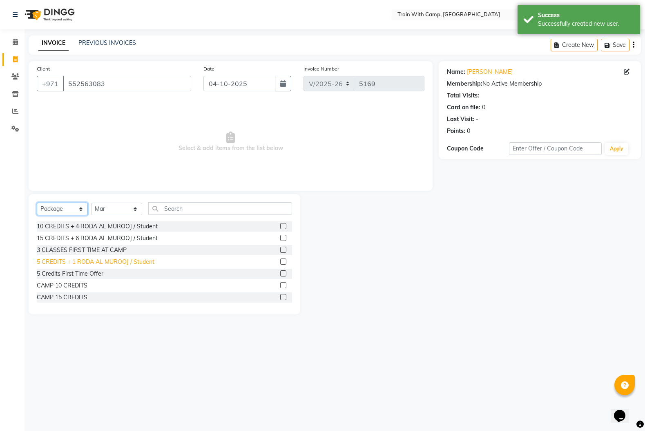
scroll to position [31, 0]
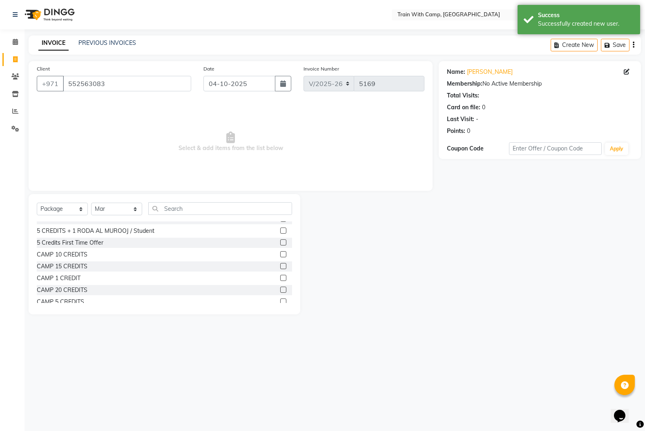
click at [282, 243] on label at bounding box center [283, 243] width 6 height 6
click at [282, 243] on input "checkbox" at bounding box center [282, 242] width 5 height 5
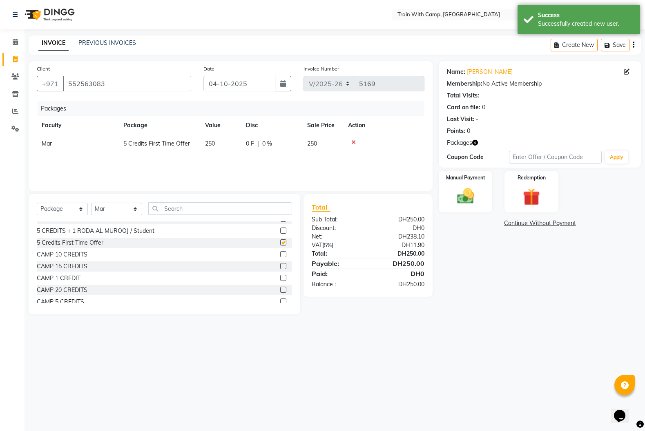
checkbox input "false"
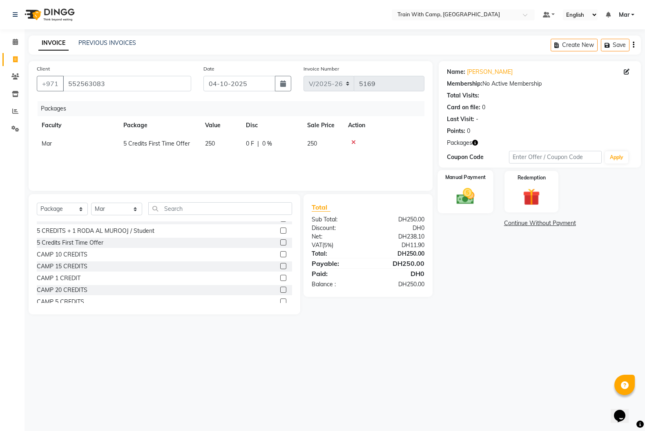
click at [453, 204] on img at bounding box center [465, 196] width 29 height 20
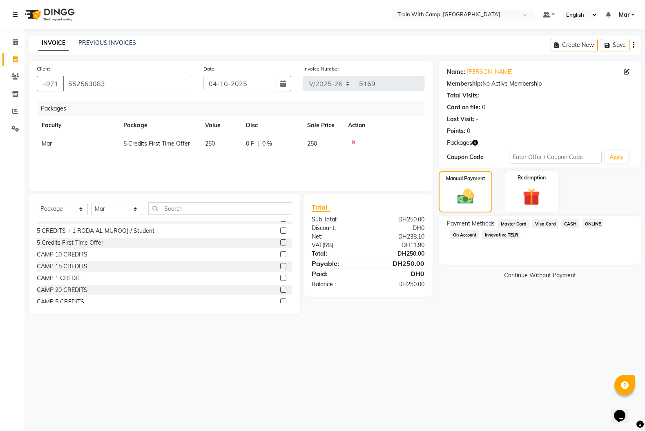
drag, startPoint x: 498, startPoint y: 235, endPoint x: 501, endPoint y: 242, distance: 7.0
click at [498, 235] on span "Innovative TELR" at bounding box center [501, 234] width 38 height 9
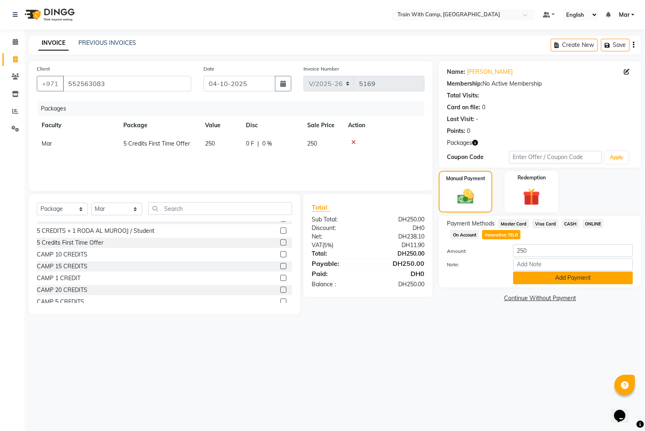
click at [531, 280] on button "Add Payment" at bounding box center [573, 278] width 120 height 13
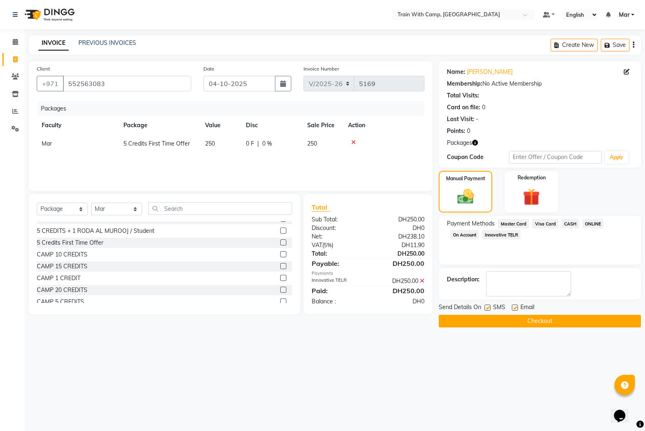
drag, startPoint x: 513, startPoint y: 308, endPoint x: 496, endPoint y: 309, distance: 16.4
click at [513, 308] on label at bounding box center [514, 308] width 6 height 6
click at [513, 308] on input "checkbox" at bounding box center [513, 308] width 5 height 5
checkbox input "false"
click at [489, 309] on label at bounding box center [487, 308] width 6 height 6
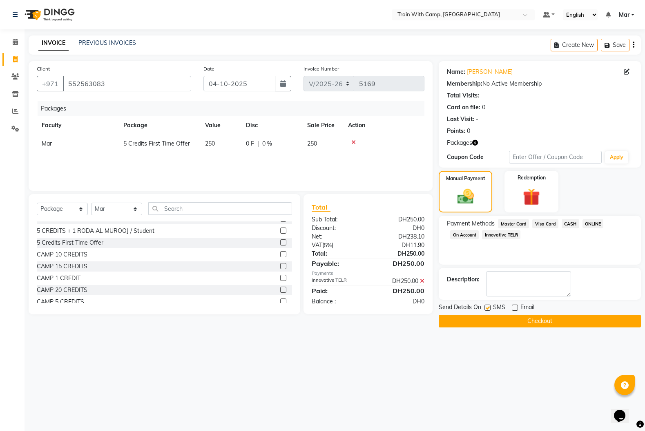
click at [489, 309] on input "checkbox" at bounding box center [486, 308] width 5 height 5
checkbox input "false"
click at [493, 322] on button "Checkout" at bounding box center [539, 321] width 202 height 13
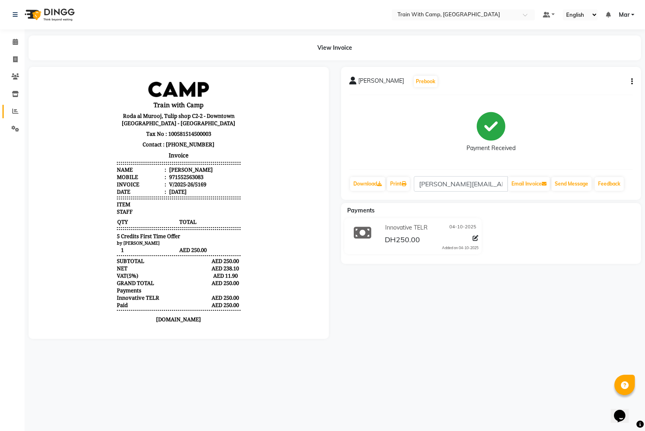
click at [14, 116] on span at bounding box center [15, 111] width 14 height 9
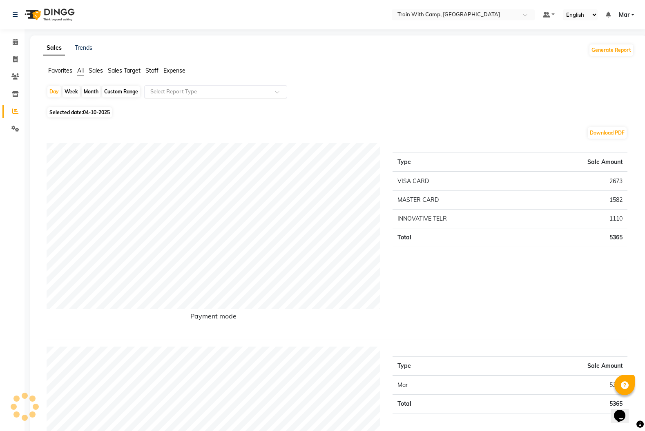
click at [274, 91] on div at bounding box center [215, 92] width 142 height 8
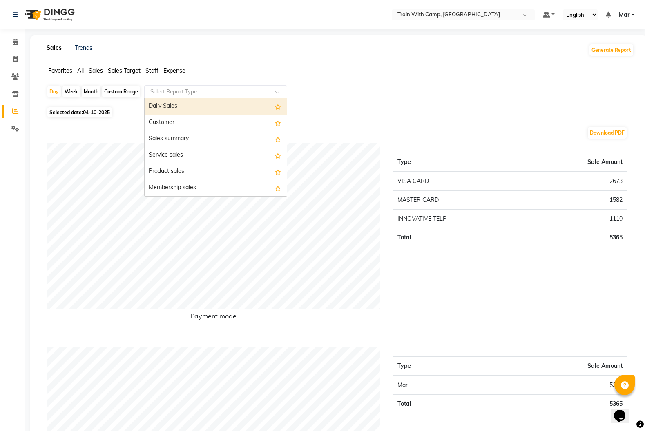
click at [209, 105] on div "Daily Sales" at bounding box center [215, 106] width 142 height 16
select select "full_report"
select select "csv"
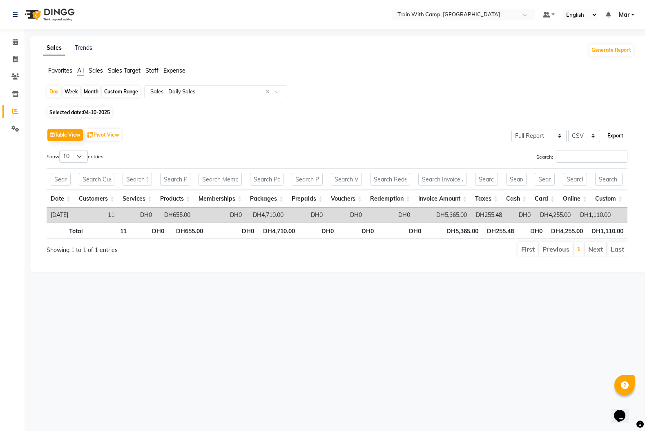
click at [614, 134] on button "Export" at bounding box center [615, 136] width 22 height 14
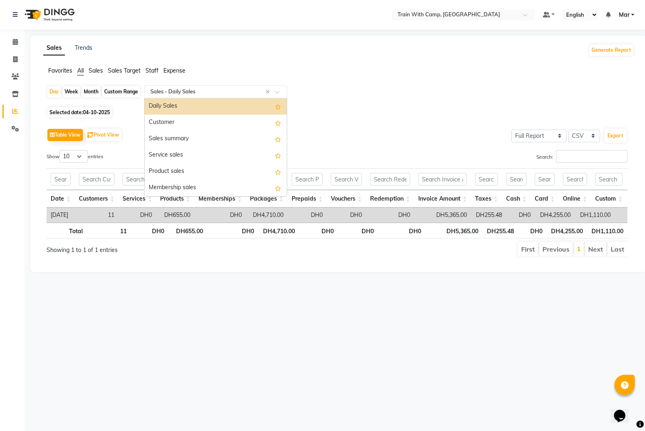
click at [279, 91] on span at bounding box center [280, 94] width 10 height 8
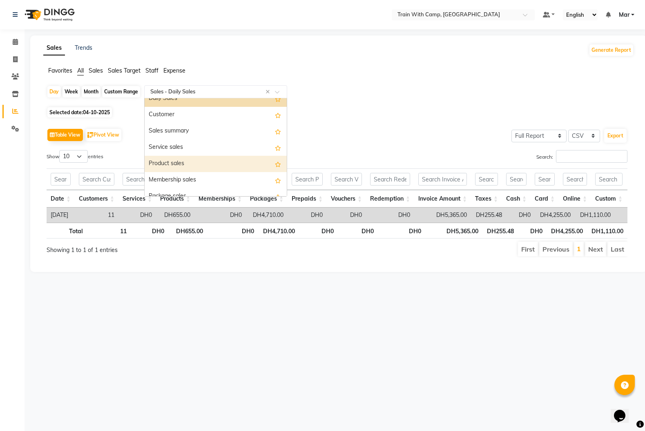
click at [247, 168] on div "Product sales" at bounding box center [215, 164] width 142 height 16
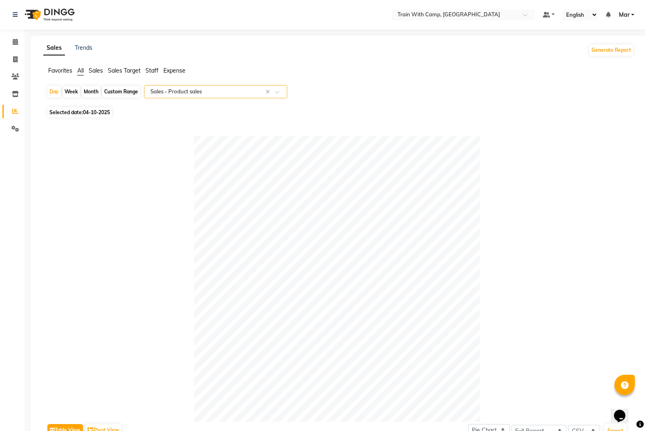
scroll to position [285, 0]
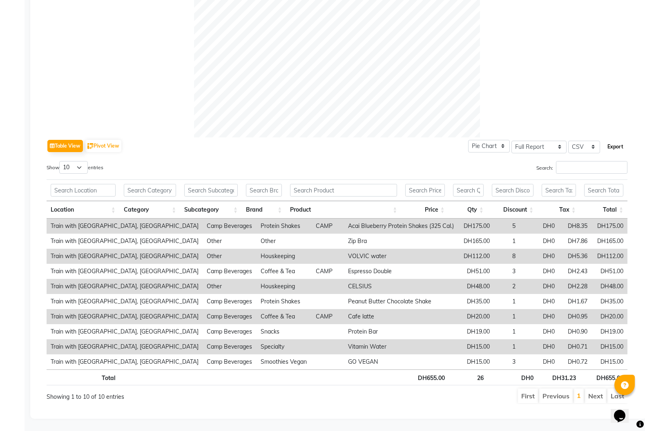
click at [614, 149] on button "Export" at bounding box center [615, 147] width 22 height 14
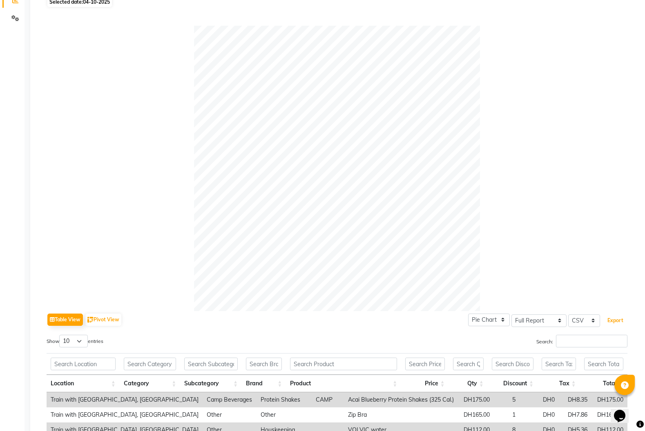
scroll to position [0, 0]
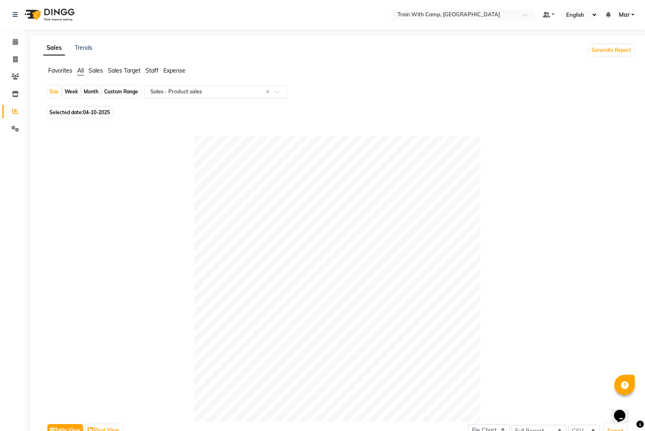
click at [276, 91] on span at bounding box center [280, 94] width 10 height 8
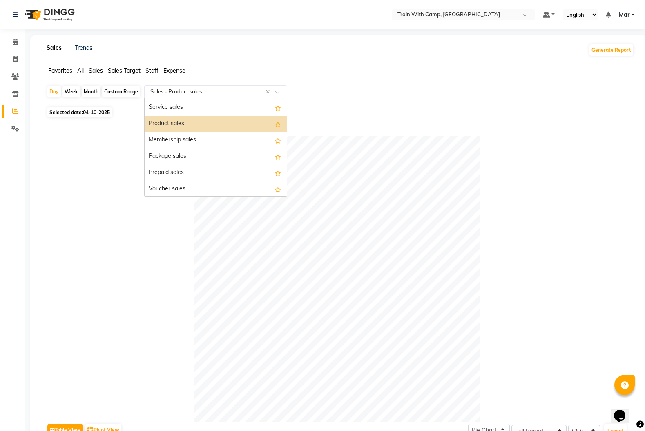
scroll to position [48, 0]
click at [209, 158] on div "Package sales" at bounding box center [215, 156] width 142 height 16
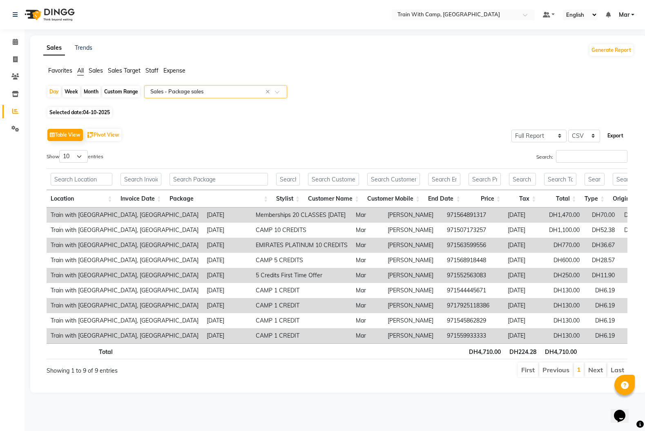
click at [616, 131] on button "Export" at bounding box center [615, 136] width 22 height 14
click at [610, 52] on button "Generate Report" at bounding box center [611, 49] width 44 height 11
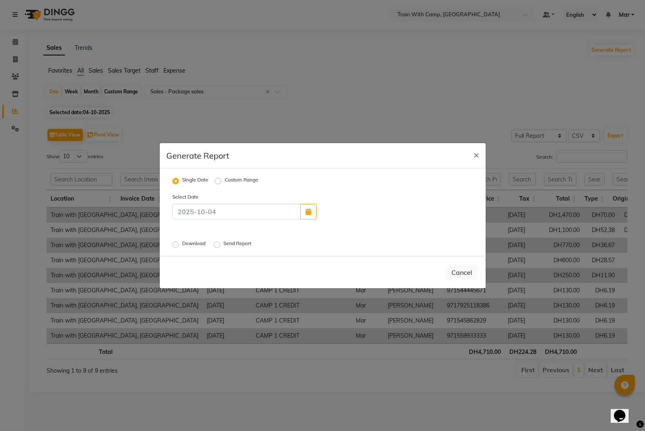
click at [182, 245] on label "Download" at bounding box center [194, 245] width 25 height 10
click at [174, 245] on input "Download" at bounding box center [177, 245] width 6 height 6
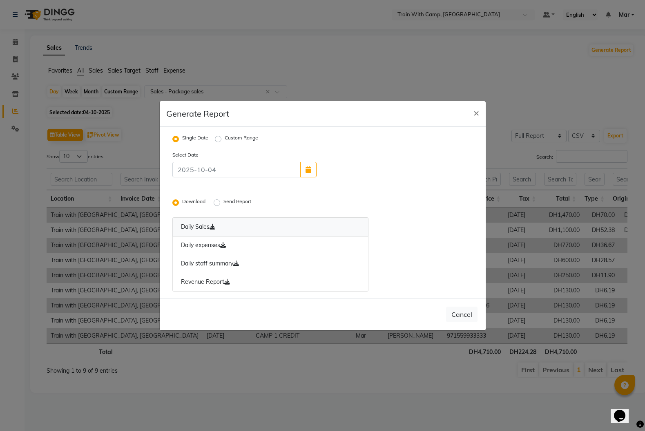
click at [189, 227] on link "Daily Sales" at bounding box center [270, 227] width 196 height 19
click at [190, 246] on link "Daily expenses" at bounding box center [270, 245] width 196 height 19
click at [200, 268] on link "Daily staff summary" at bounding box center [270, 264] width 196 height 19
click at [200, 289] on link "Revenue Report" at bounding box center [270, 282] width 196 height 19
click at [478, 116] on span "×" at bounding box center [476, 113] width 6 height 12
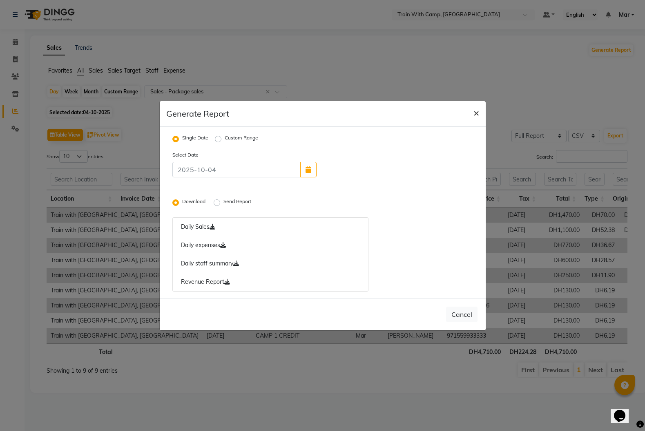
radio input "false"
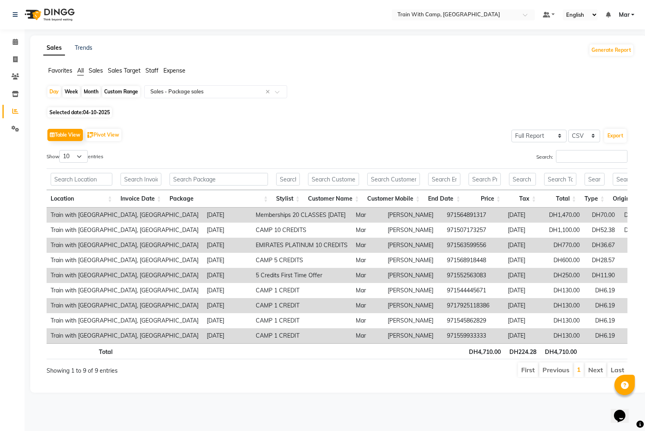
click at [625, 16] on span "Mar" at bounding box center [623, 15] width 11 height 9
click at [590, 53] on link "Sign out" at bounding box center [592, 56] width 75 height 13
